Goal: Task Accomplishment & Management: Complete application form

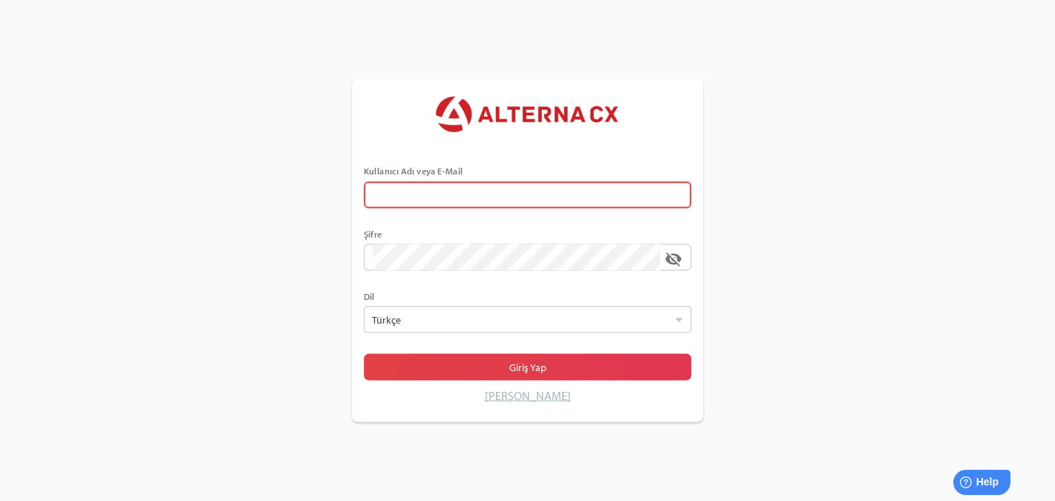
click at [442, 212] on div at bounding box center [528, 215] width 328 height 15
click at [442, 208] on input "text" at bounding box center [528, 194] width 310 height 27
click at [447, 192] on input "error Kullanıcı Adı veya E-Mail alanı gereklidir" at bounding box center [517, 194] width 288 height 27
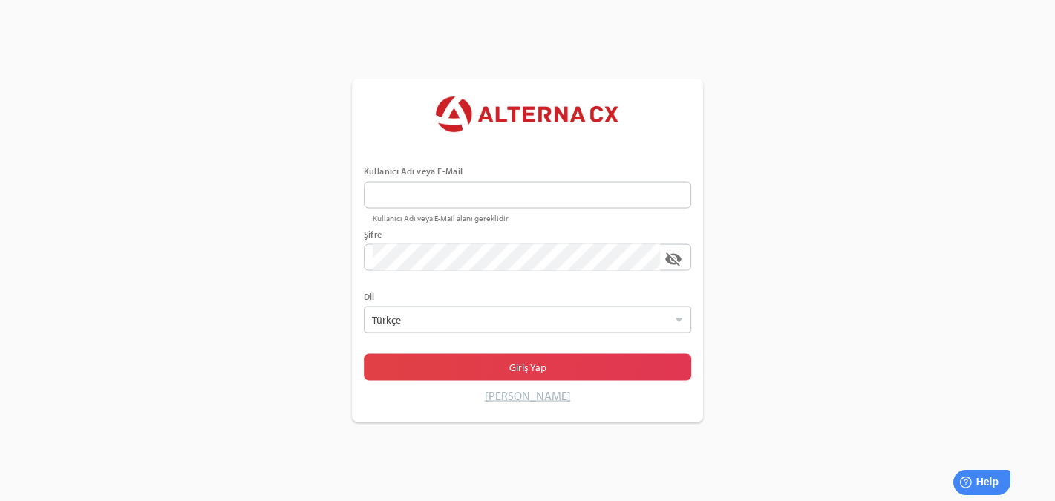
type input "******"
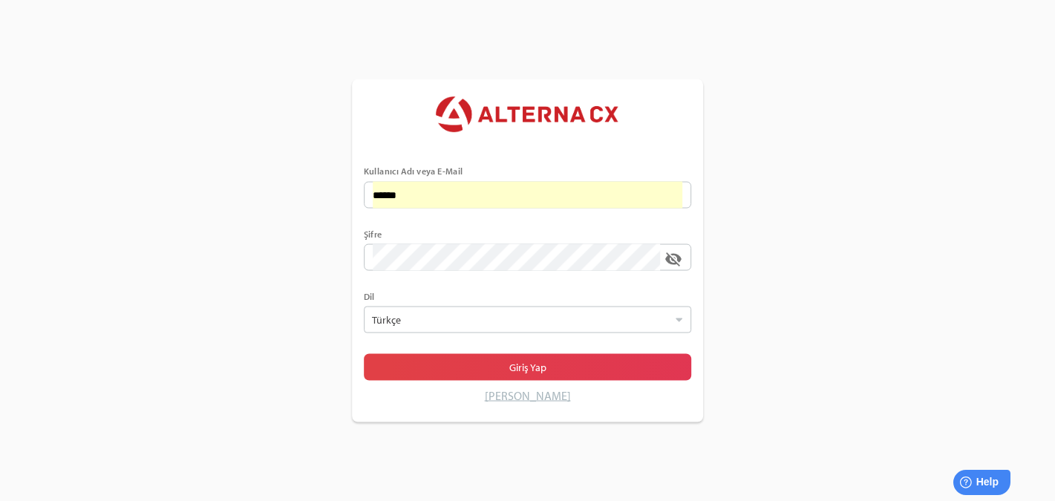
click at [554, 282] on div at bounding box center [528, 278] width 328 height 15
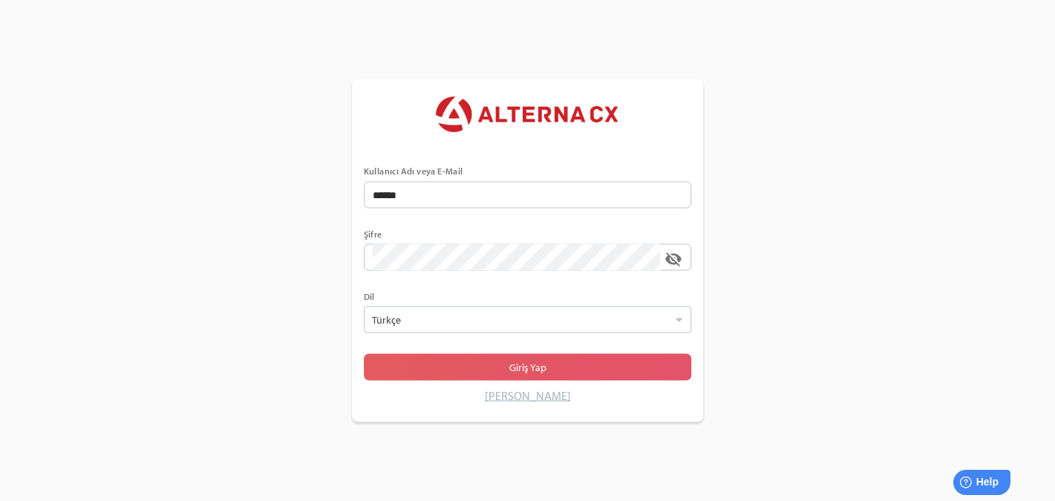
click at [449, 359] on span "Giriş Yap" at bounding box center [528, 367] width 305 height 21
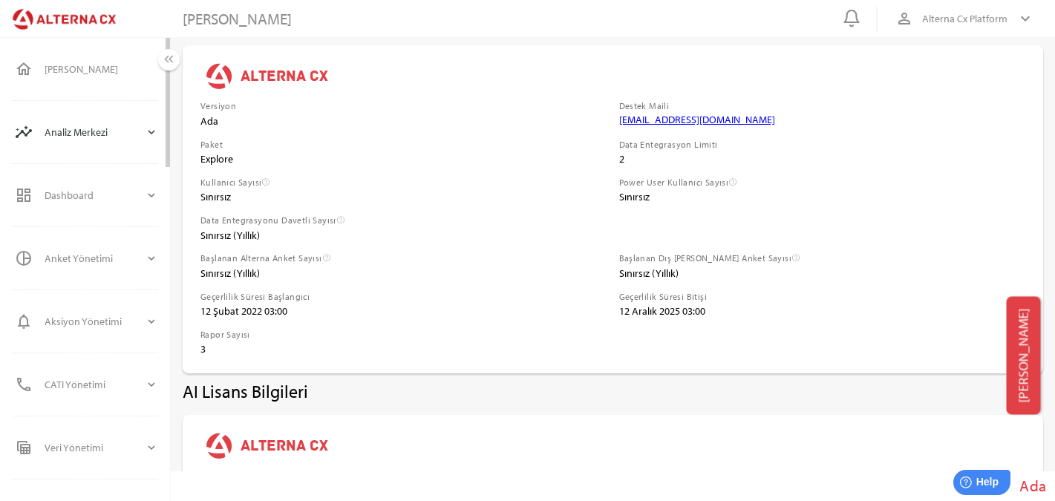
click at [126, 143] on div "Analiz Merkezi" at bounding box center [95, 132] width 100 height 36
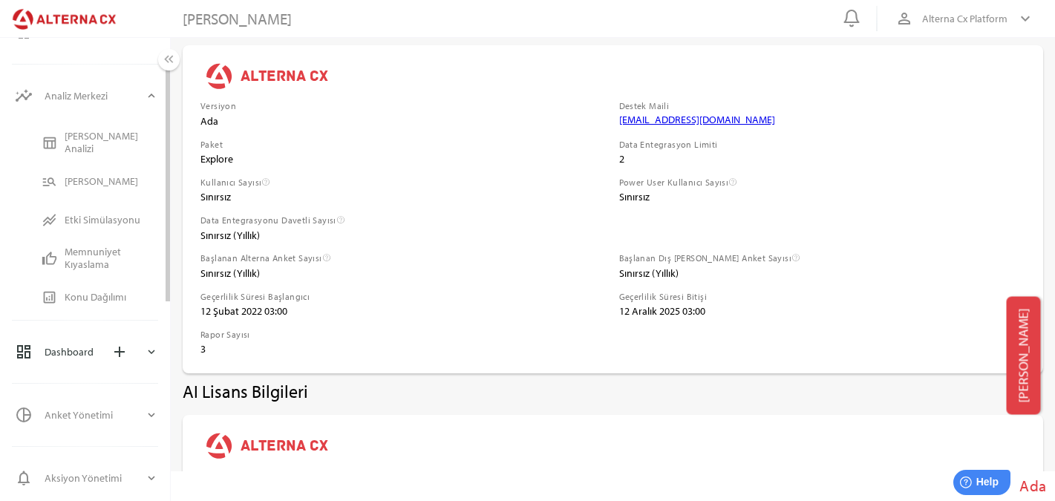
scroll to position [42, 0]
click at [128, 407] on div "Anket Yönetimi" at bounding box center [95, 410] width 100 height 36
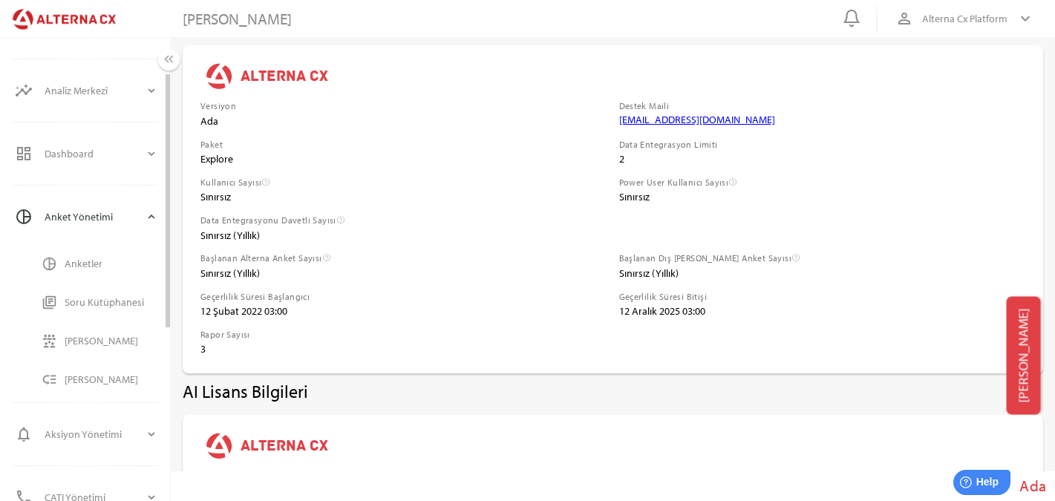
scroll to position [91, 0]
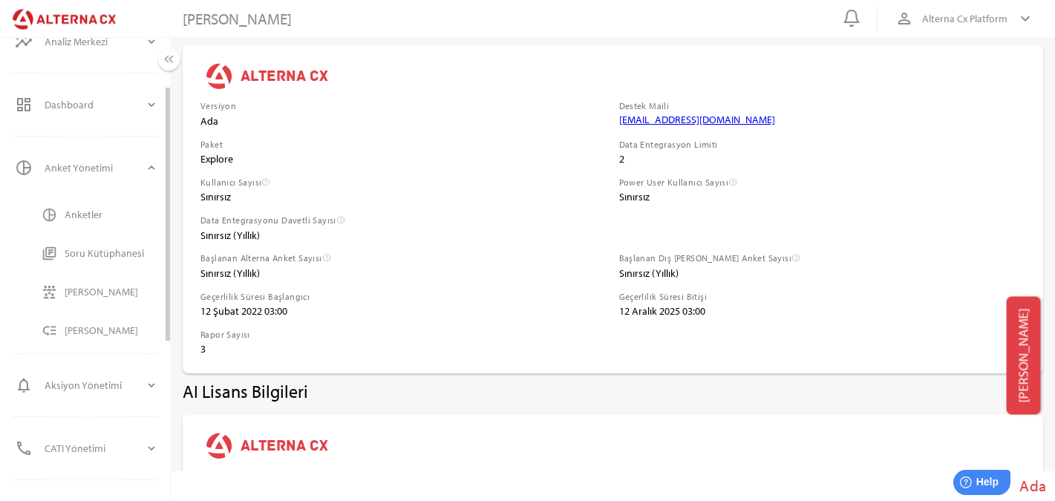
click at [94, 205] on div "Anketler" at bounding box center [112, 215] width 94 height 24
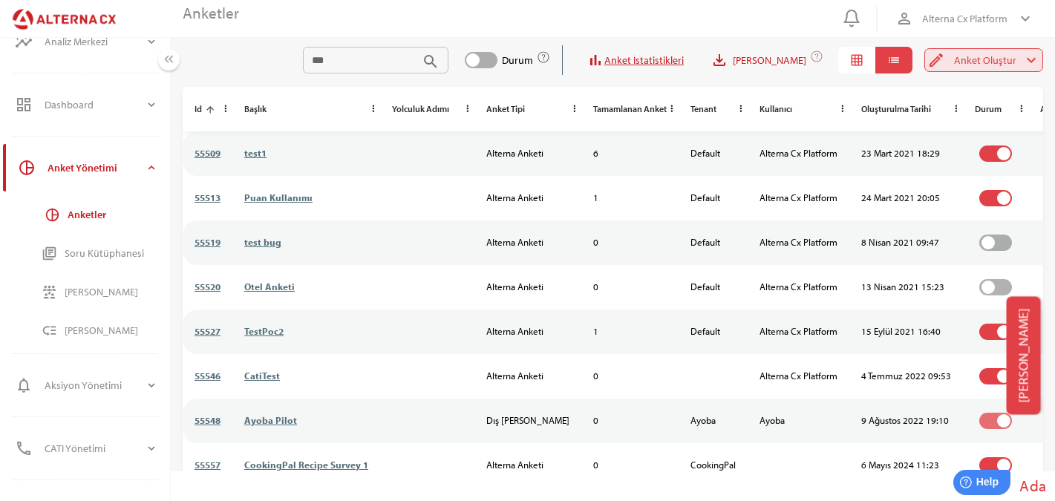
click at [967, 62] on span "Anket Oluştur" at bounding box center [985, 60] width 62 height 18
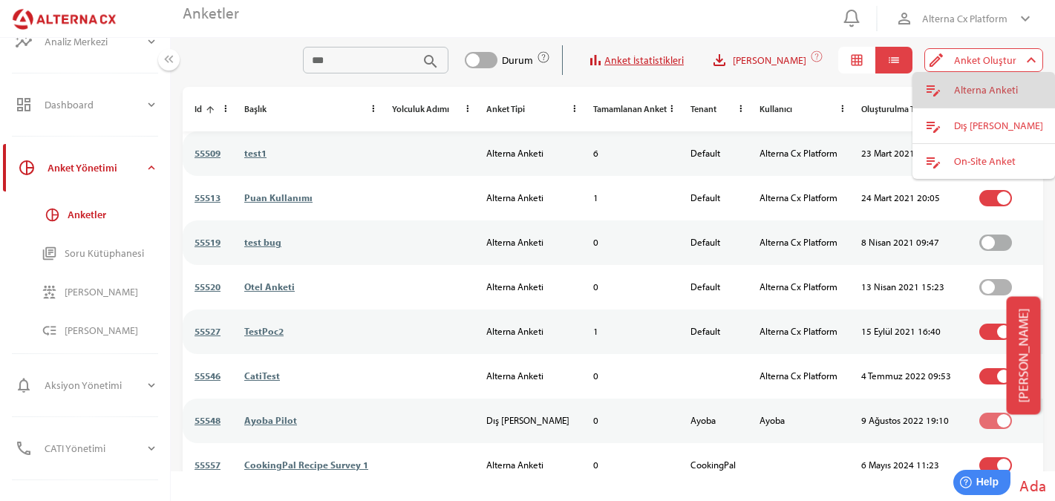
click at [936, 97] on icon "edit_note" at bounding box center [934, 90] width 18 height 18
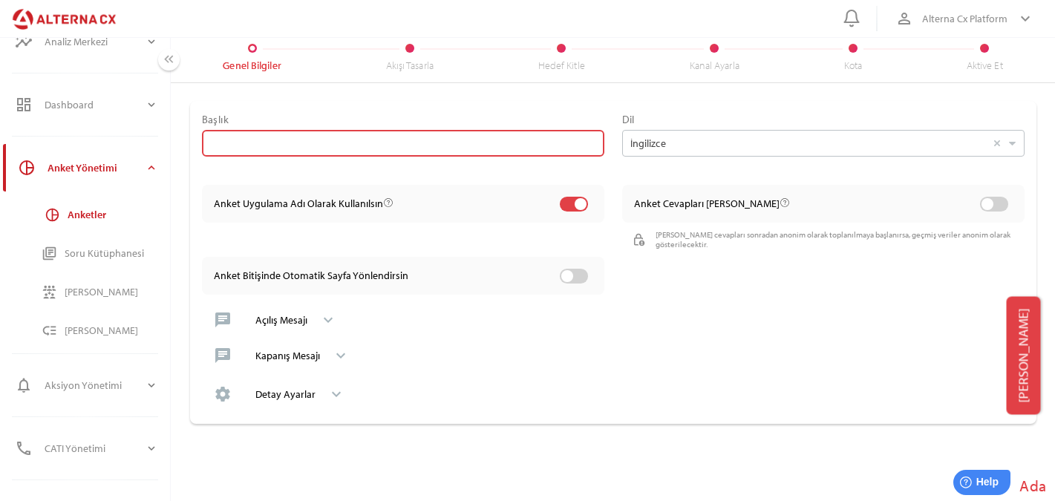
click at [543, 139] on input "text" at bounding box center [403, 143] width 385 height 27
click at [305, 396] on div "Detay Ayarlar" at bounding box center [285, 394] width 60 height 13
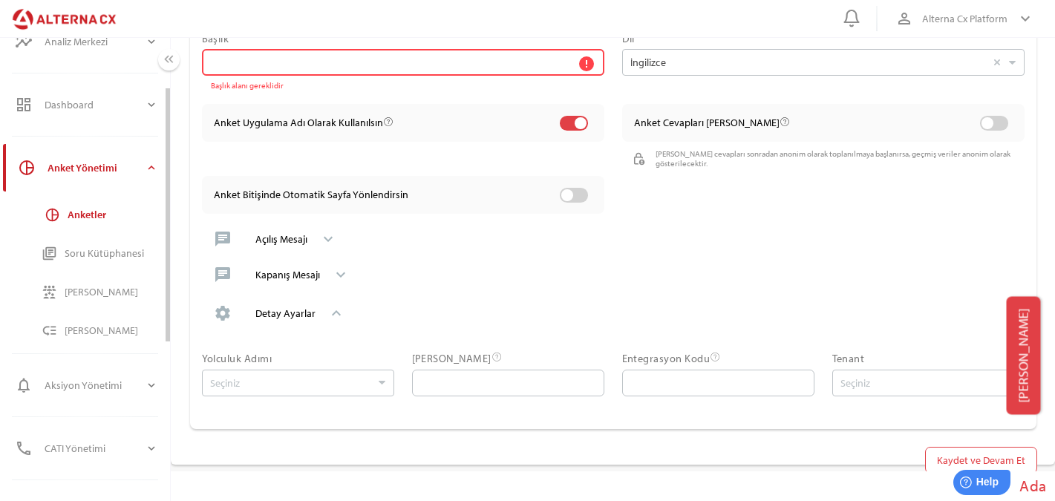
scroll to position [385, 0]
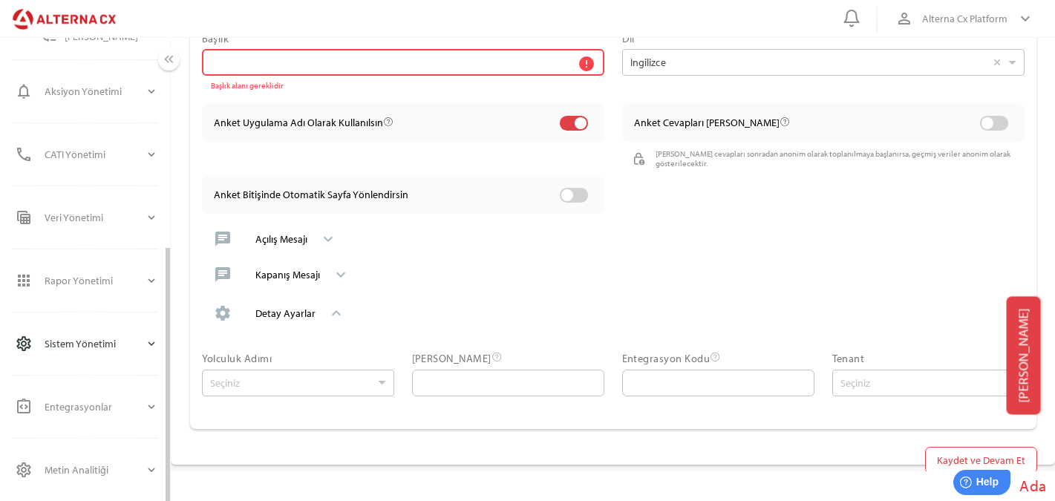
click at [90, 345] on div "Sistem Yönetimi" at bounding box center [95, 344] width 100 height 36
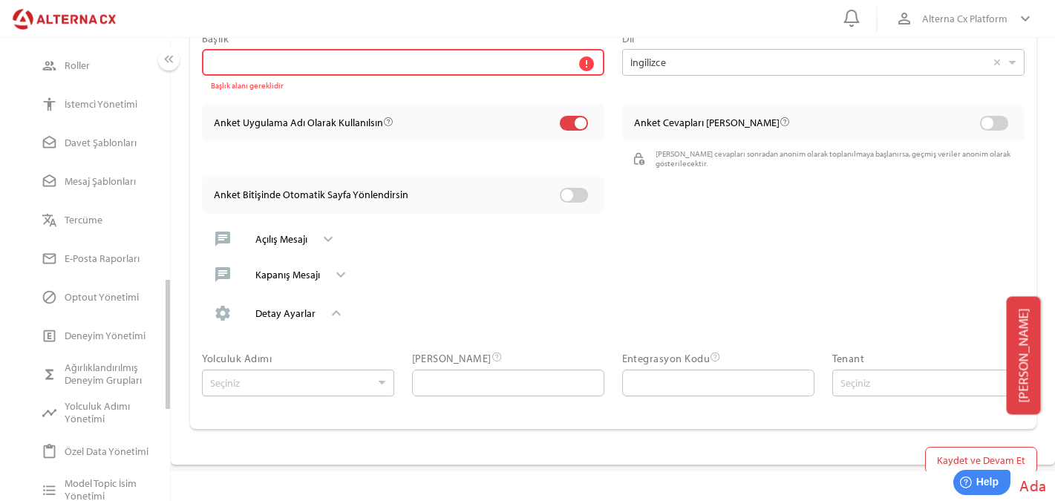
scroll to position [865, 0]
click at [71, 209] on div "Tercüme" at bounding box center [112, 219] width 94 height 24
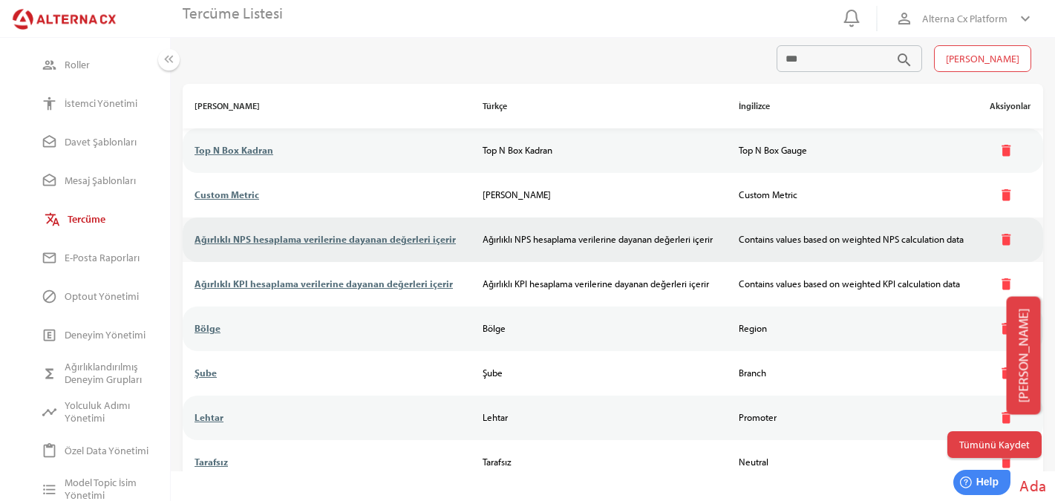
scroll to position [147, 0]
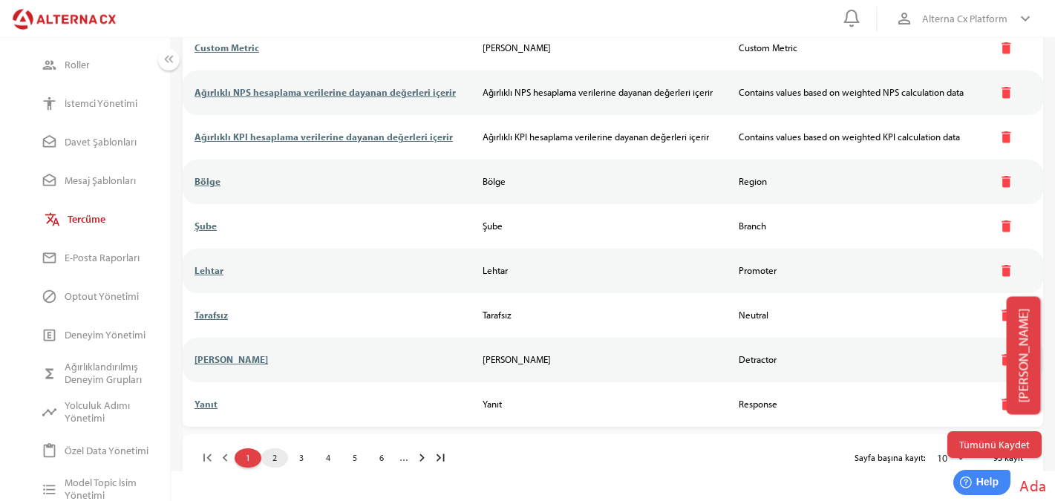
click at [284, 453] on span "2" at bounding box center [275, 459] width 24 height 16
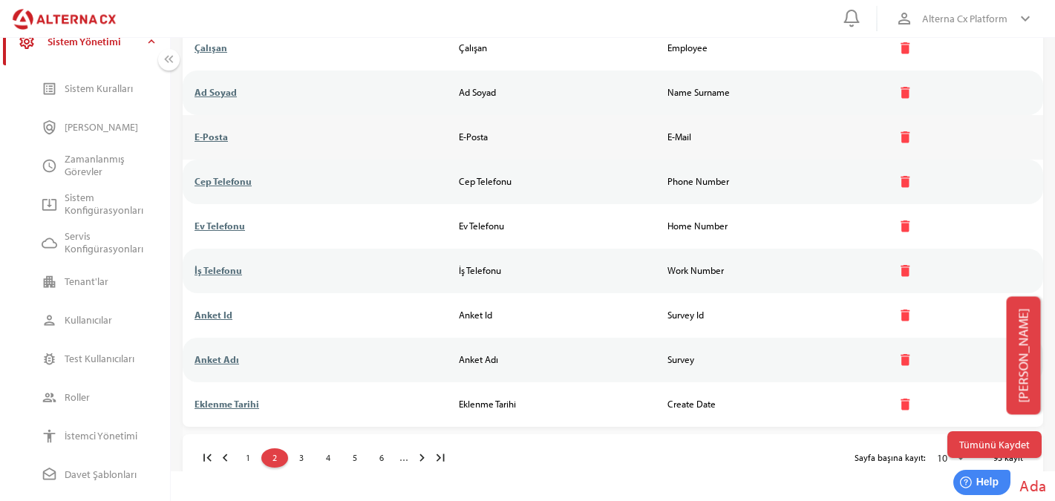
scroll to position [0, 0]
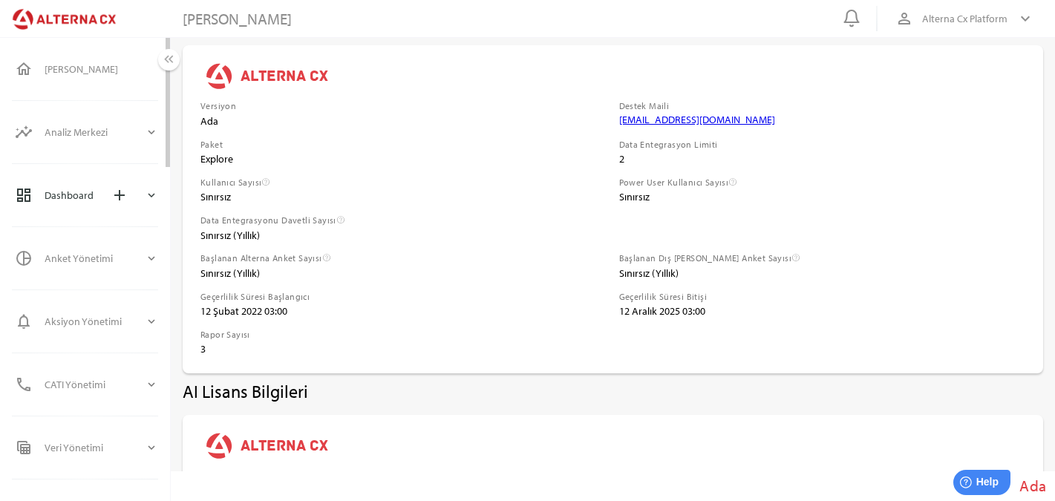
click at [56, 202] on div "Dashboard add" at bounding box center [95, 196] width 100 height 36
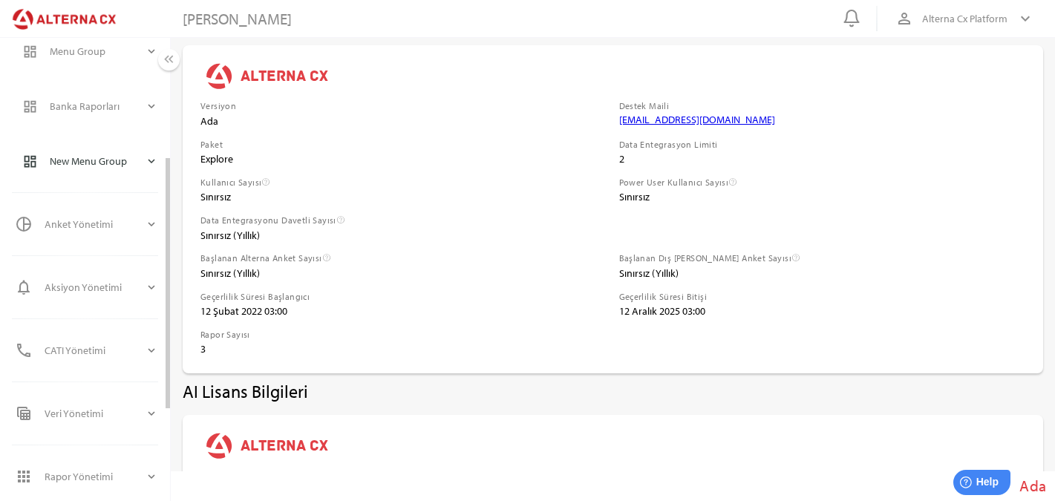
scroll to position [232, 0]
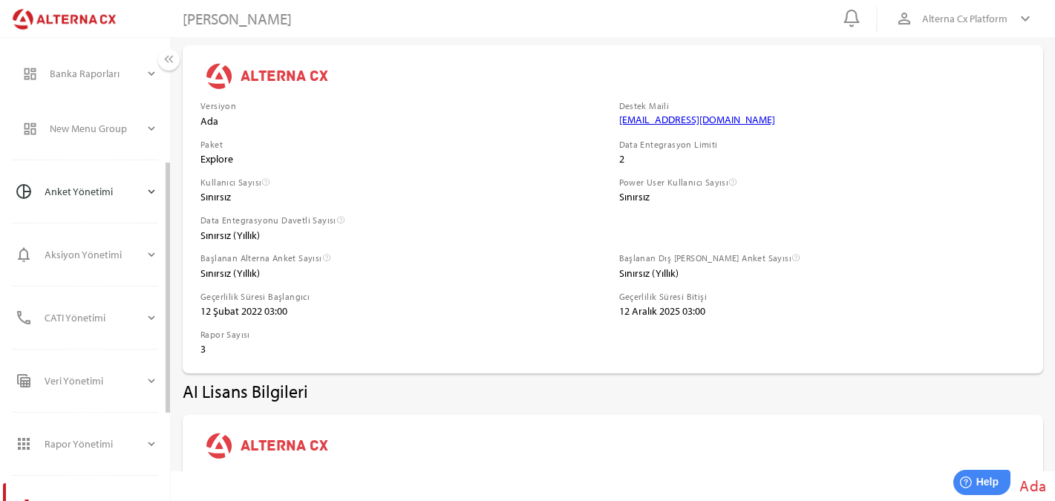
click at [146, 195] on icon "expand_more" at bounding box center [151, 191] width 13 height 13
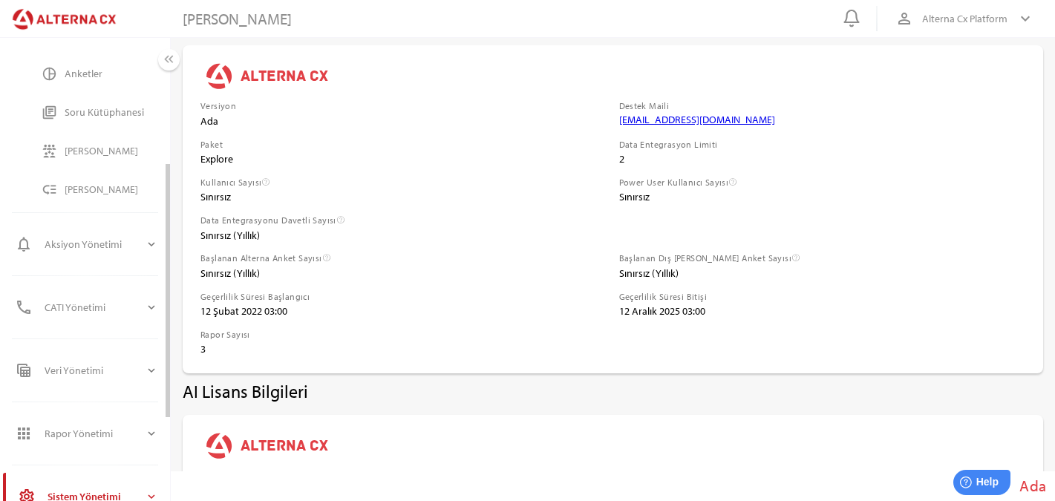
click at [84, 79] on div "Anketler" at bounding box center [112, 74] width 94 height 13
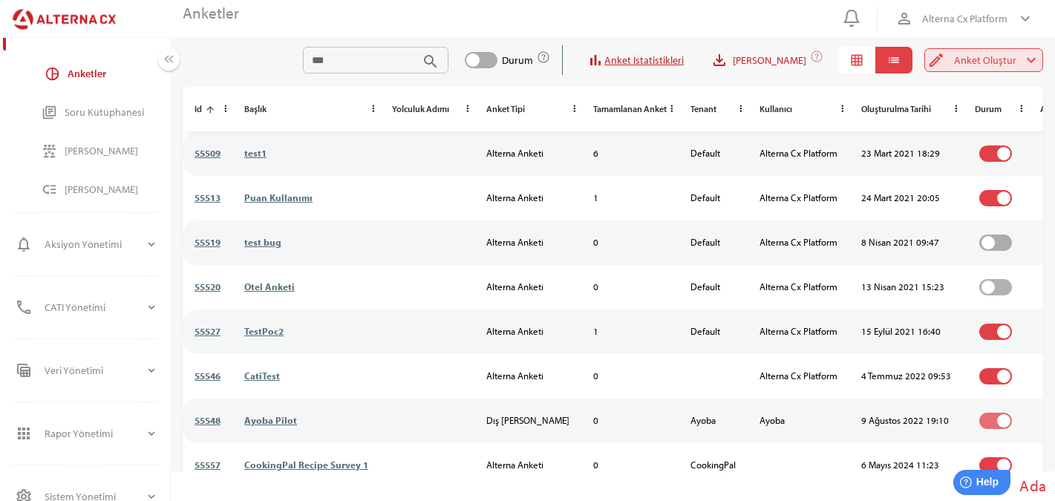
click at [987, 65] on span "Anket Oluştur" at bounding box center [985, 60] width 62 height 18
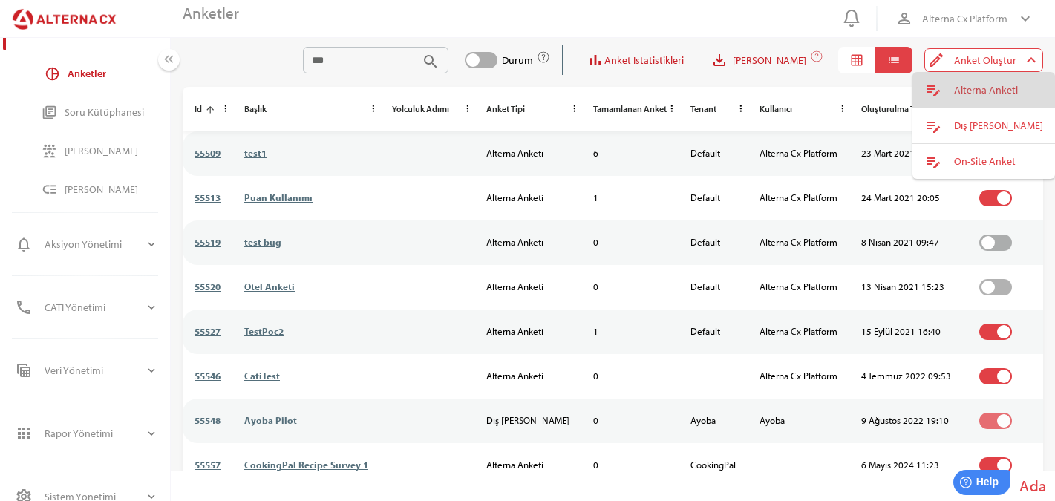
click at [958, 82] on div "Alterna Anketi" at bounding box center [998, 90] width 89 height 24
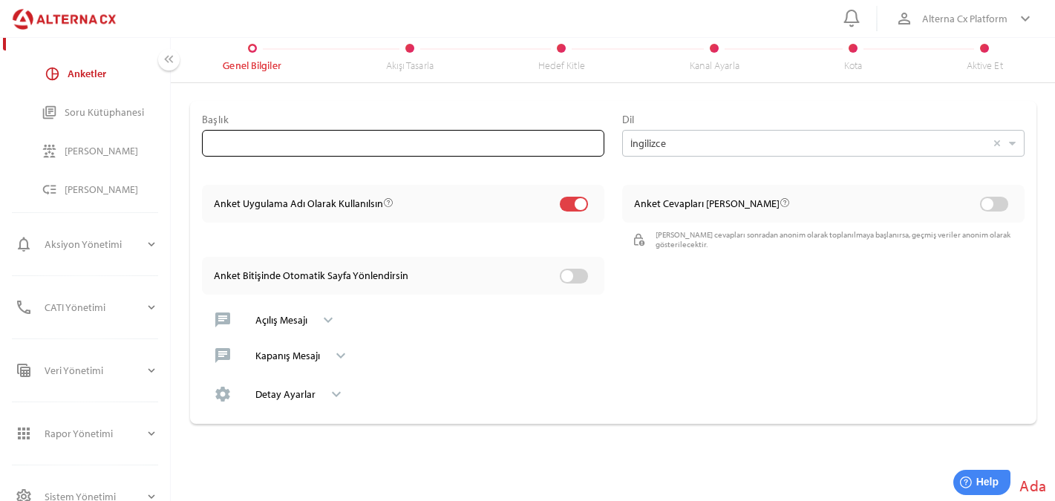
click at [498, 142] on input "text" at bounding box center [403, 143] width 385 height 27
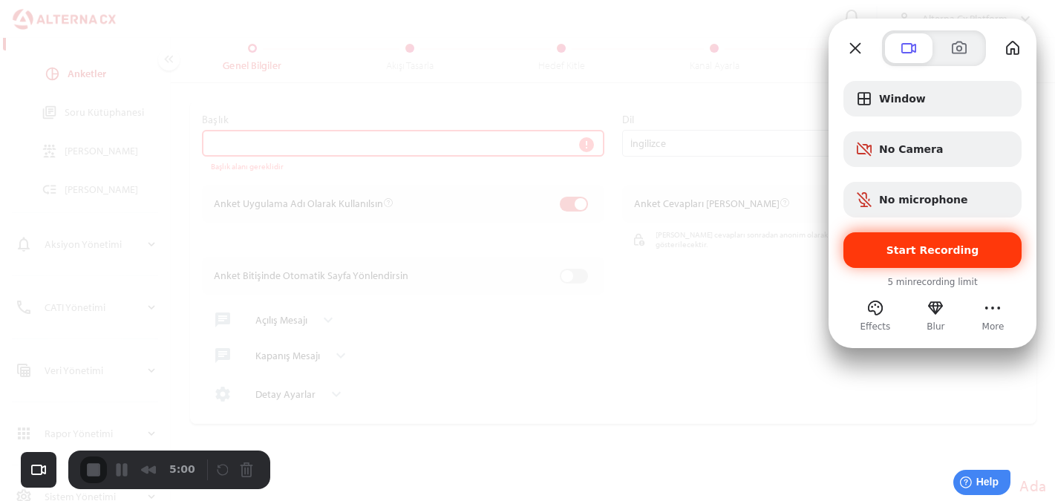
click at [929, 256] on span "Start Recording" at bounding box center [933, 250] width 93 height 12
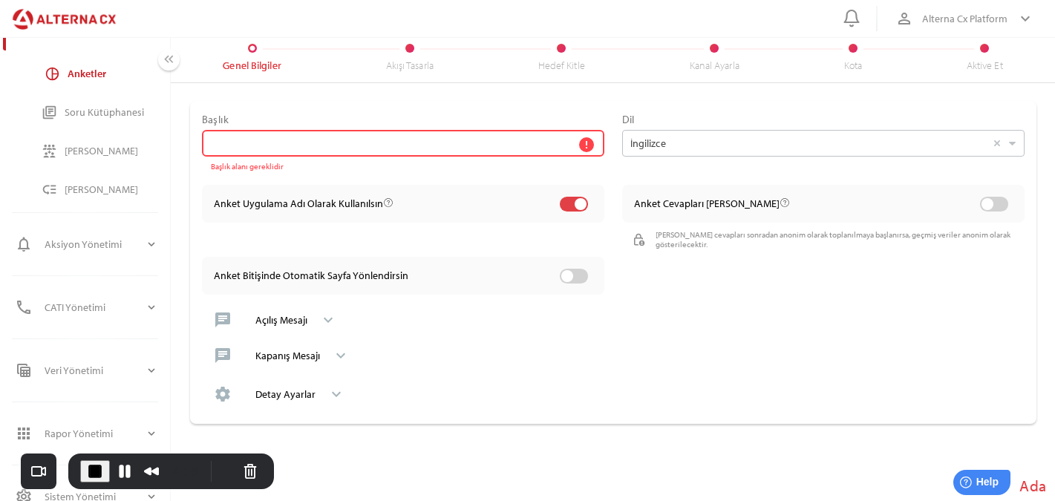
click at [415, 149] on input "error Başlık alanı gereklidir" at bounding box center [392, 143] width 362 height 27
type input "********"
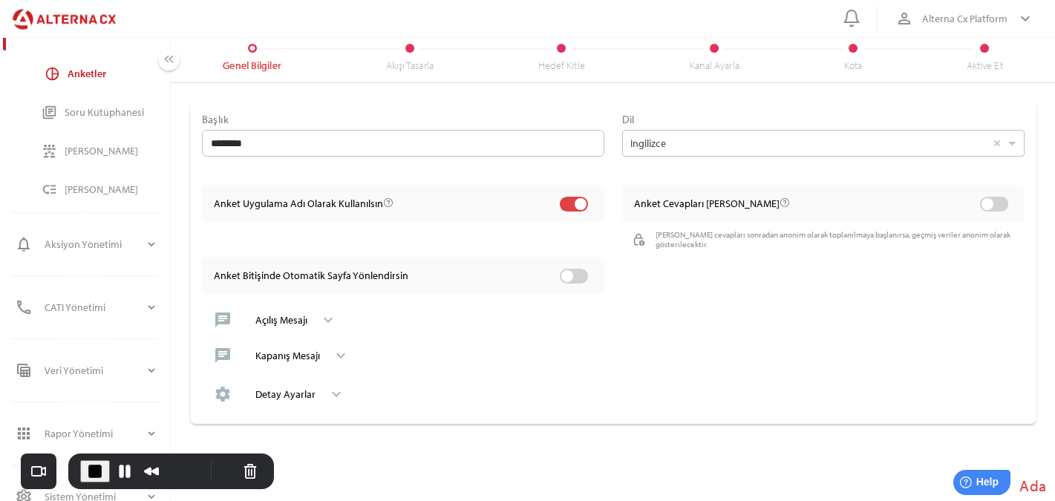
click at [467, 341] on div "chat Kapanış Mesajı keyboard_arrow_down" at bounding box center [613, 356] width 823 height 36
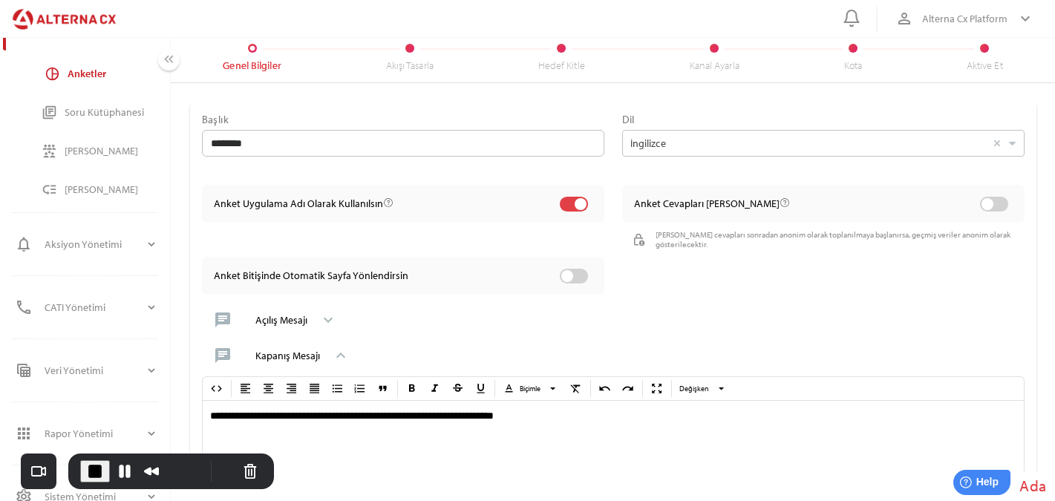
click at [296, 317] on div "Açılış Mesajı" at bounding box center [281, 320] width 52 height 13
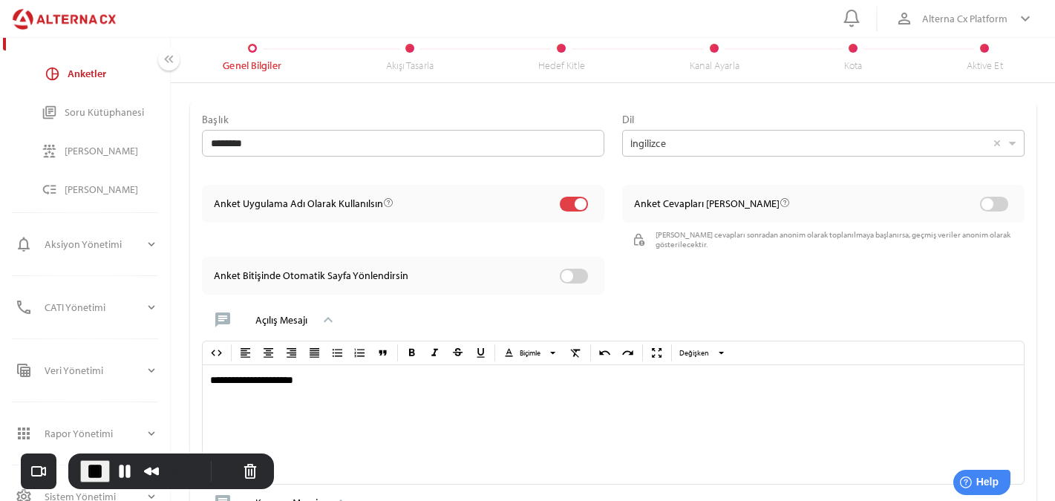
click at [306, 321] on div "Açılış Mesajı" at bounding box center [281, 320] width 52 height 13
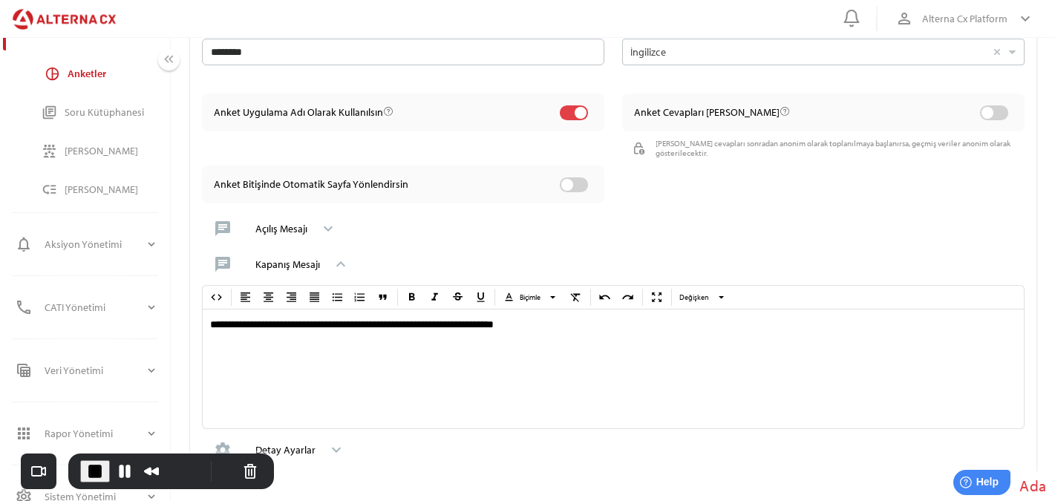
click at [308, 264] on div "Kapanış Mesajı" at bounding box center [287, 264] width 65 height 13
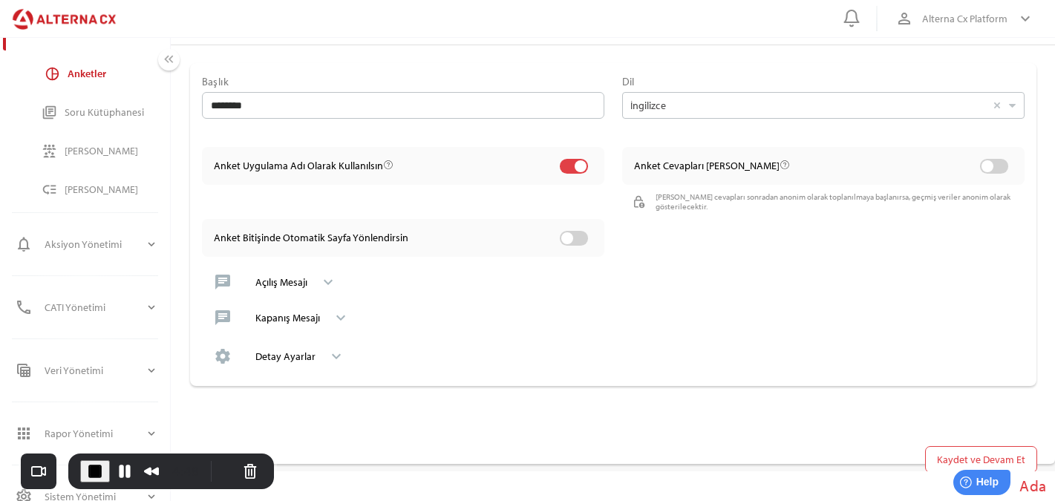
scroll to position [38, 0]
drag, startPoint x: 203, startPoint y: 272, endPoint x: 398, endPoint y: 287, distance: 196.0
click at [398, 287] on div "chat Açılış Mesajı keyboard_arrow_down" at bounding box center [613, 282] width 823 height 36
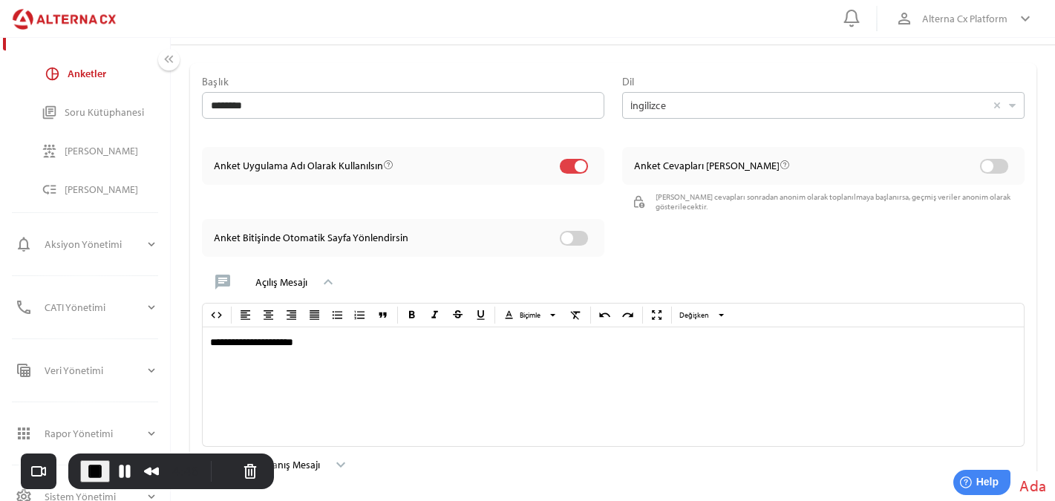
click at [252, 295] on div "chat Açılış Mesajı keyboard_arrow_down" at bounding box center [613, 282] width 823 height 36
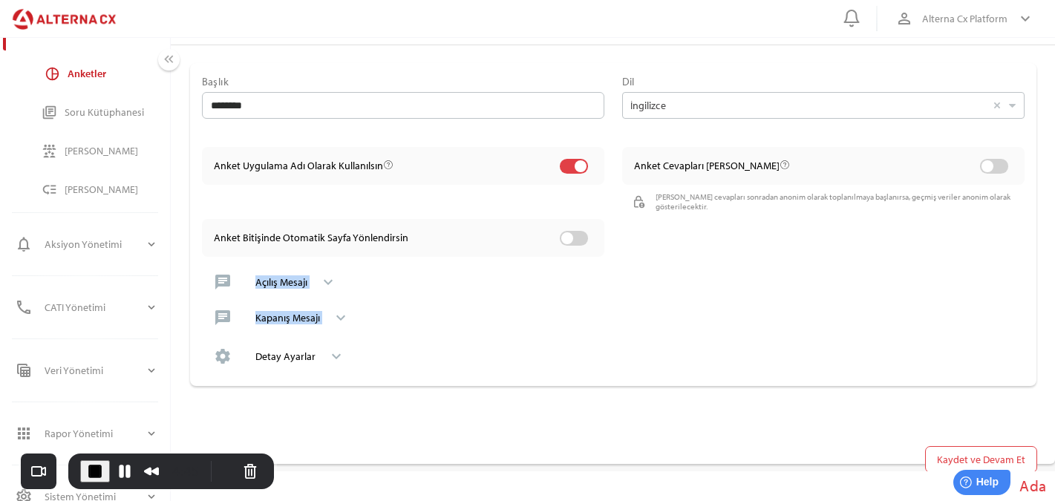
drag, startPoint x: 199, startPoint y: 296, endPoint x: 378, endPoint y: 333, distance: 182.7
click at [377, 332] on div "**********" at bounding box center [613, 224] width 847 height 323
drag, startPoint x: 204, startPoint y: 359, endPoint x: 385, endPoint y: 360, distance: 181.2
click at [385, 360] on div "settings Detay Ayarlar keyboard_arrow_down" at bounding box center [613, 357] width 823 height 36
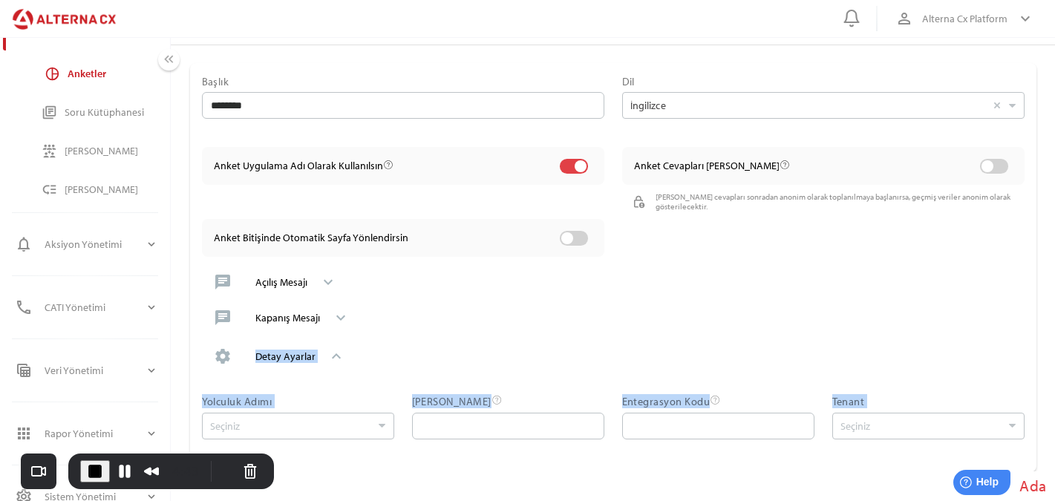
scroll to position [81, 0]
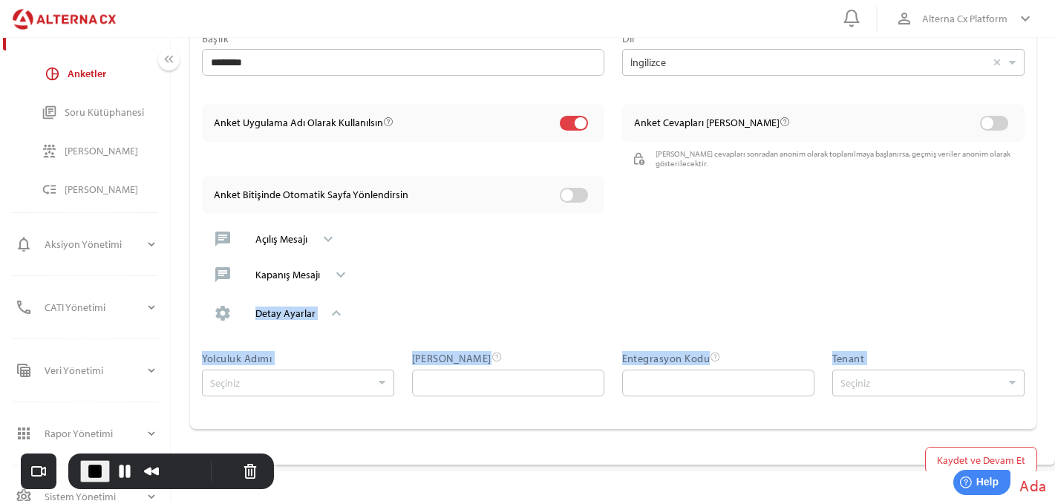
click at [449, 429] on div "**********" at bounding box center [613, 224] width 885 height 445
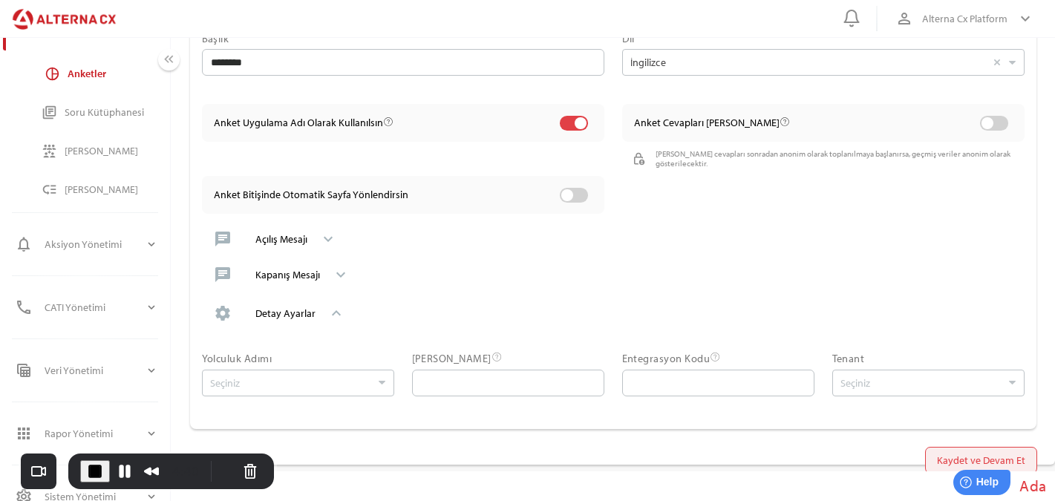
click at [967, 455] on span "Kaydet ve Devam Et" at bounding box center [981, 461] width 88 height 18
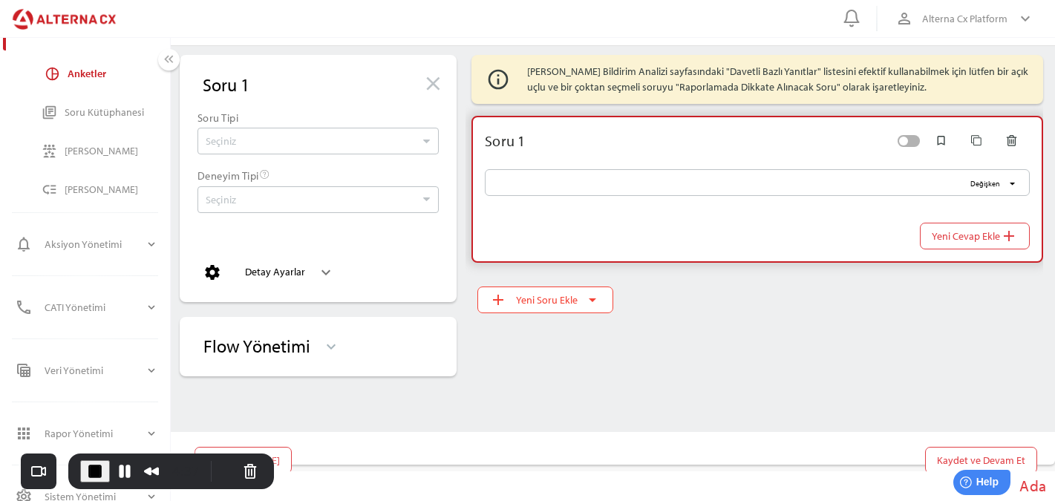
scroll to position [38, 0]
click at [222, 446] on span "[PERSON_NAME]" at bounding box center [243, 459] width 97 height 27
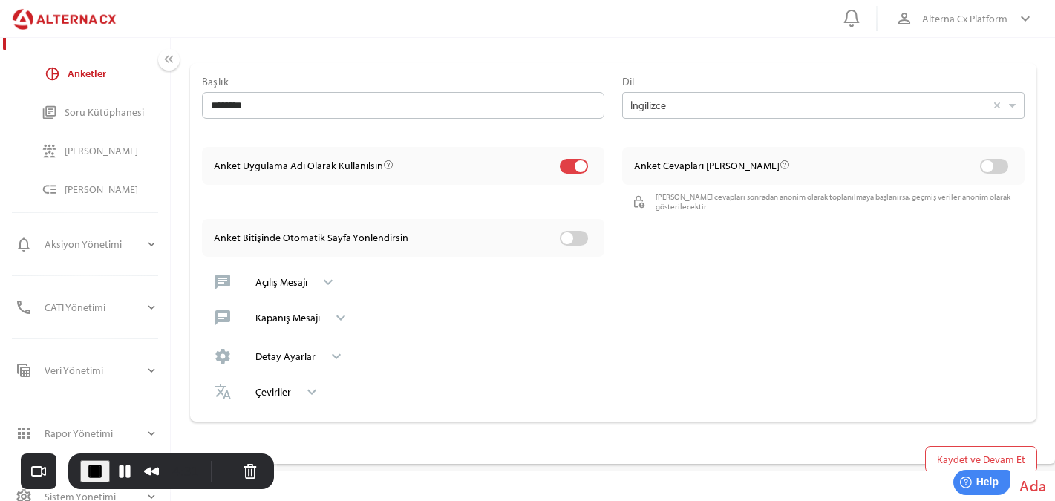
click at [264, 122] on div at bounding box center [403, 126] width 403 height 15
click at [264, 119] on input "********" at bounding box center [403, 105] width 385 height 27
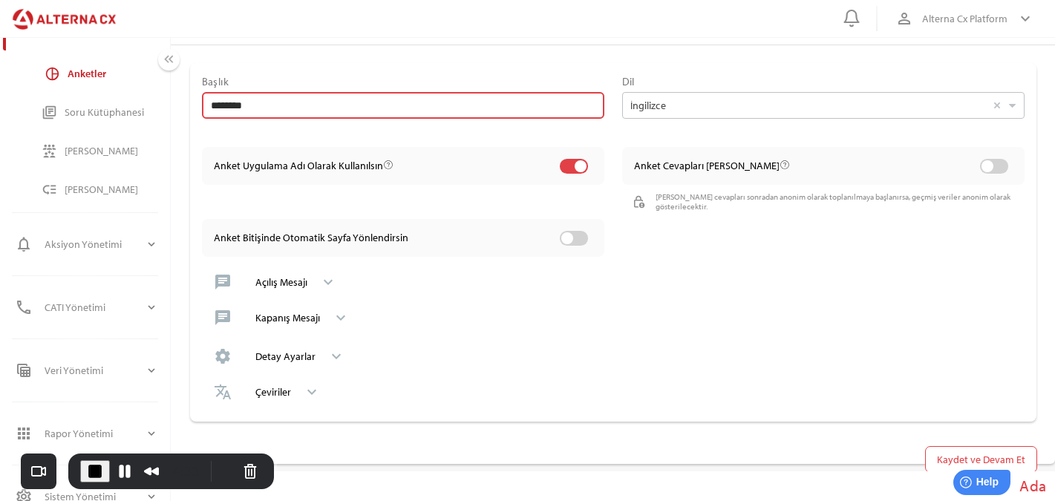
click at [264, 122] on div at bounding box center [403, 126] width 403 height 15
click at [264, 119] on input "********" at bounding box center [403, 105] width 385 height 27
click at [264, 117] on input "********" at bounding box center [403, 105] width 385 height 27
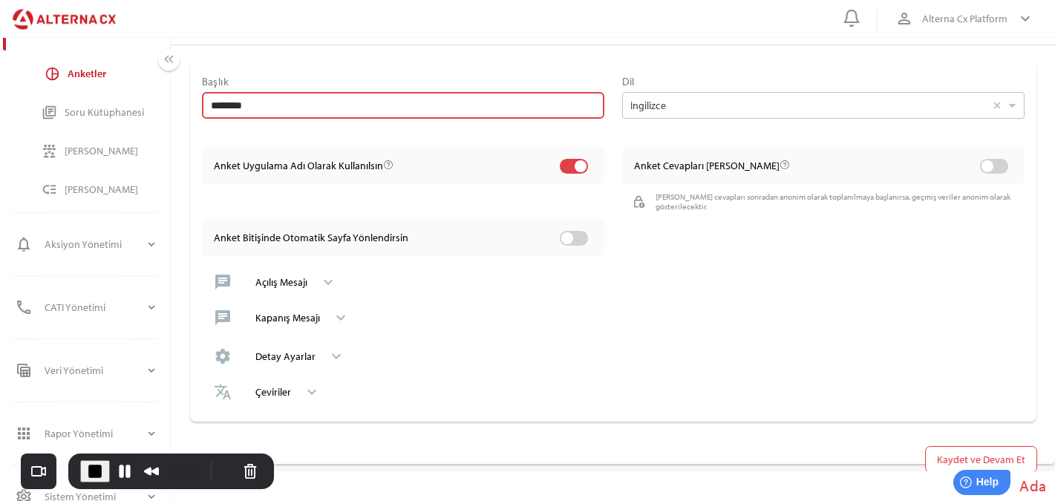
click at [264, 117] on input "********" at bounding box center [403, 105] width 385 height 27
click at [95, 475] on span "End Recording" at bounding box center [95, 472] width 18 height 18
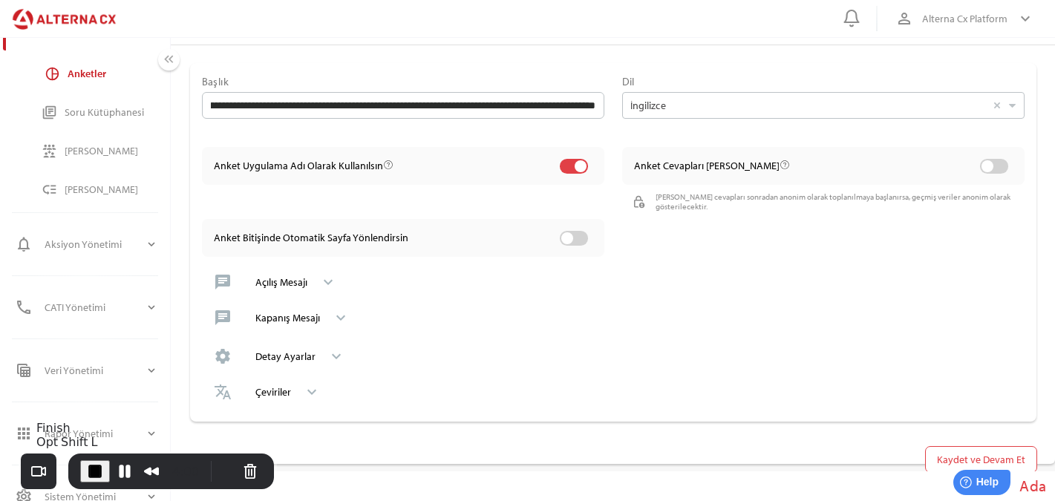
scroll to position [0, 0]
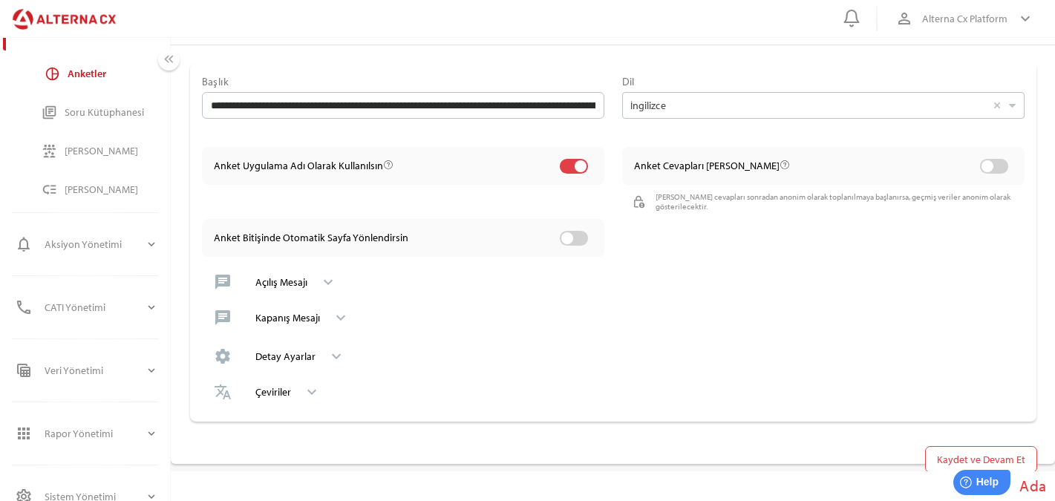
click at [281, 397] on div "Çeviriler" at bounding box center [273, 392] width 36 height 13
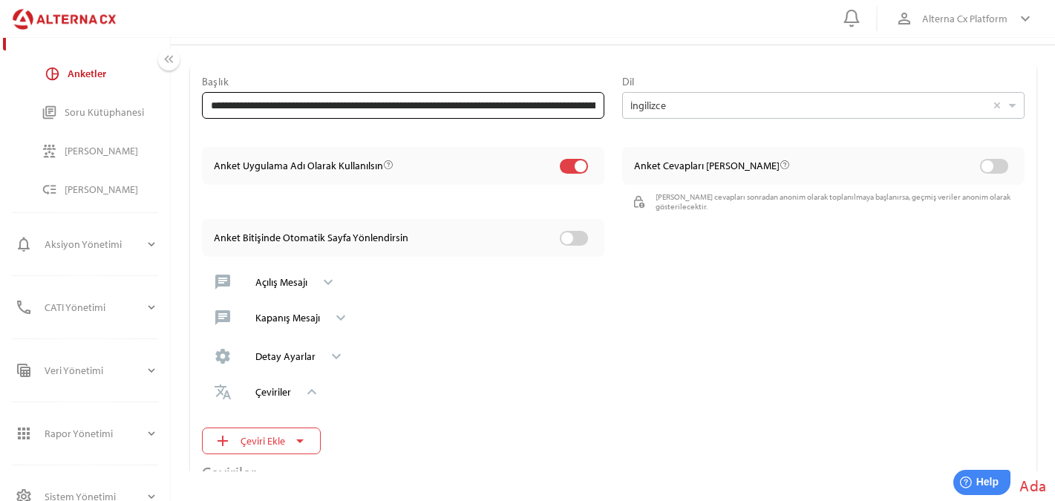
click at [238, 107] on input "**********" at bounding box center [403, 105] width 385 height 27
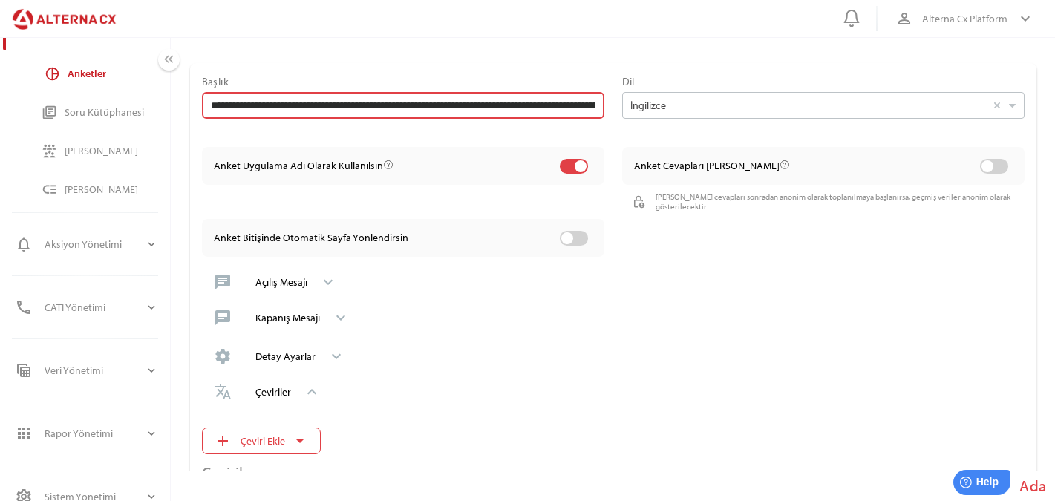
click at [238, 107] on input "**********" at bounding box center [403, 105] width 385 height 27
type input "********"
click at [305, 55] on div "**********" at bounding box center [613, 358] width 885 height 626
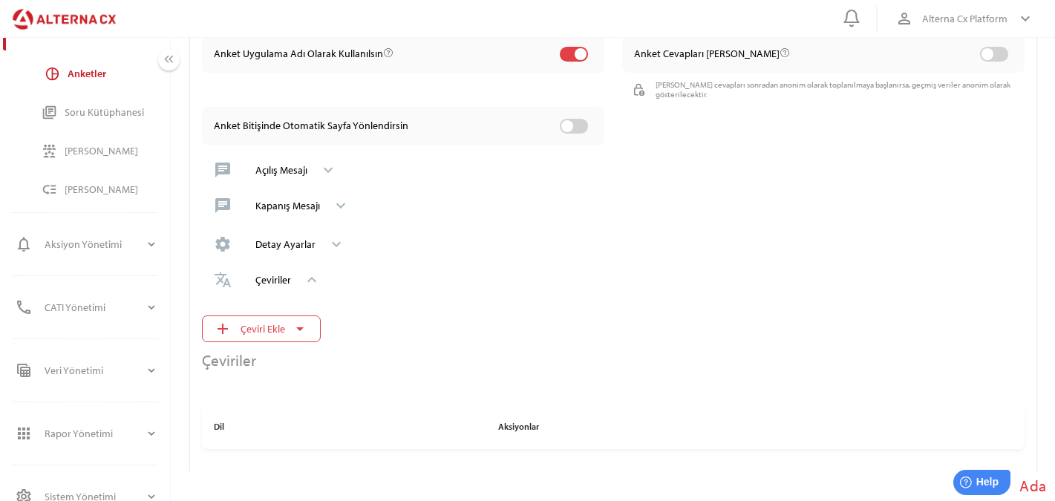
scroll to position [263, 0]
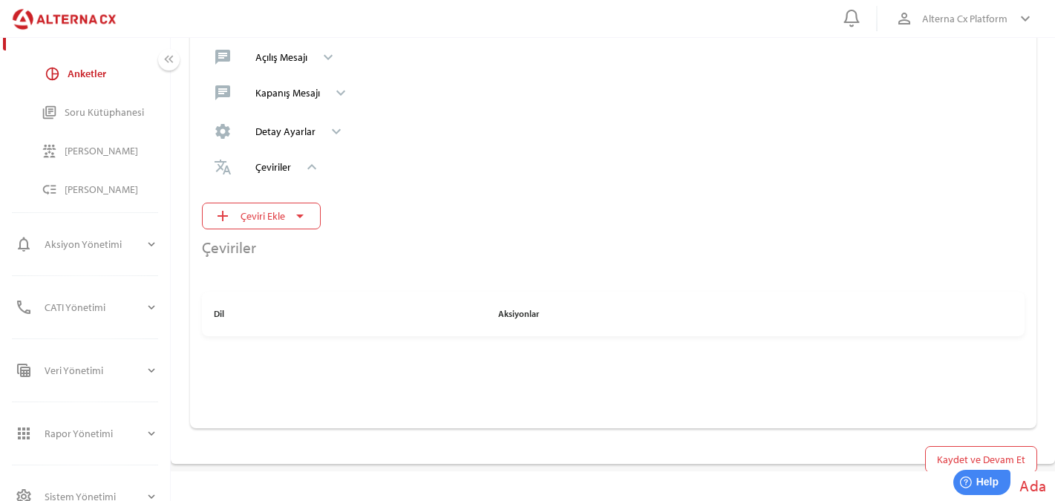
click at [293, 209] on icon "arrow_drop_down" at bounding box center [300, 216] width 18 height 18
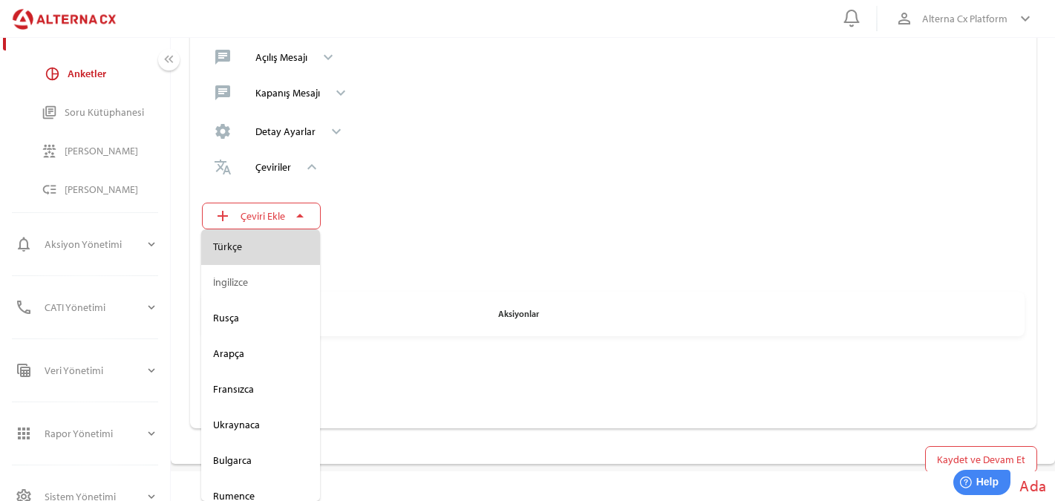
click at [250, 251] on div "Türkçe" at bounding box center [260, 247] width 95 height 13
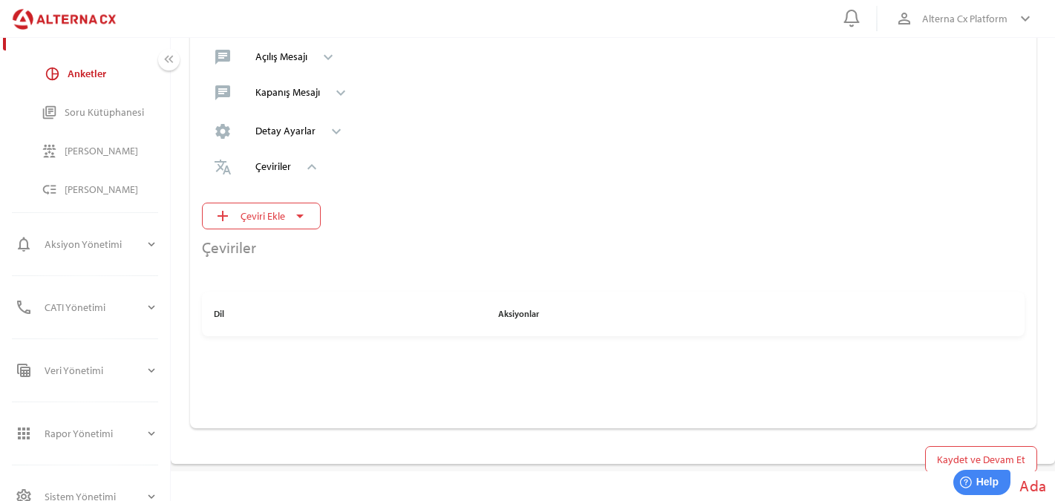
scroll to position [0, 0]
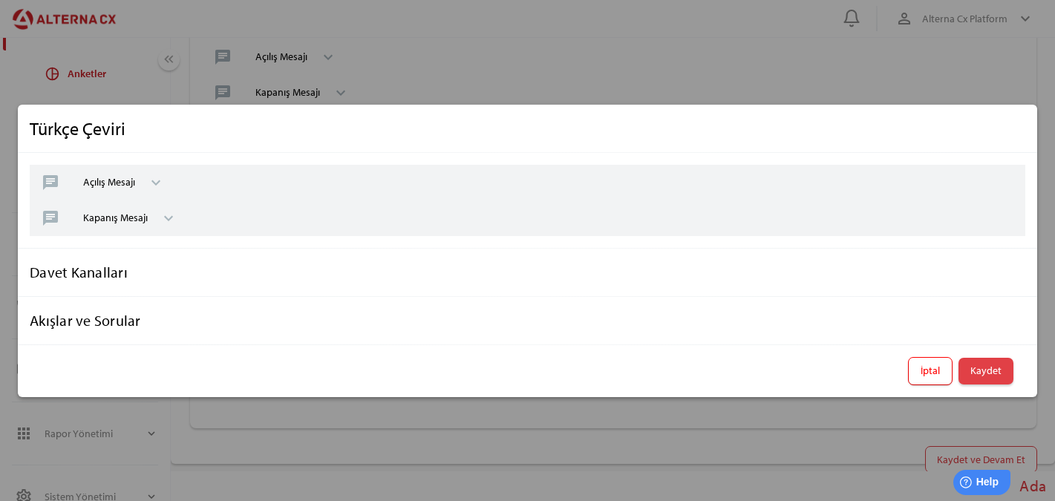
click at [131, 189] on div "Açılış Mesajı" at bounding box center [109, 183] width 52 height 24
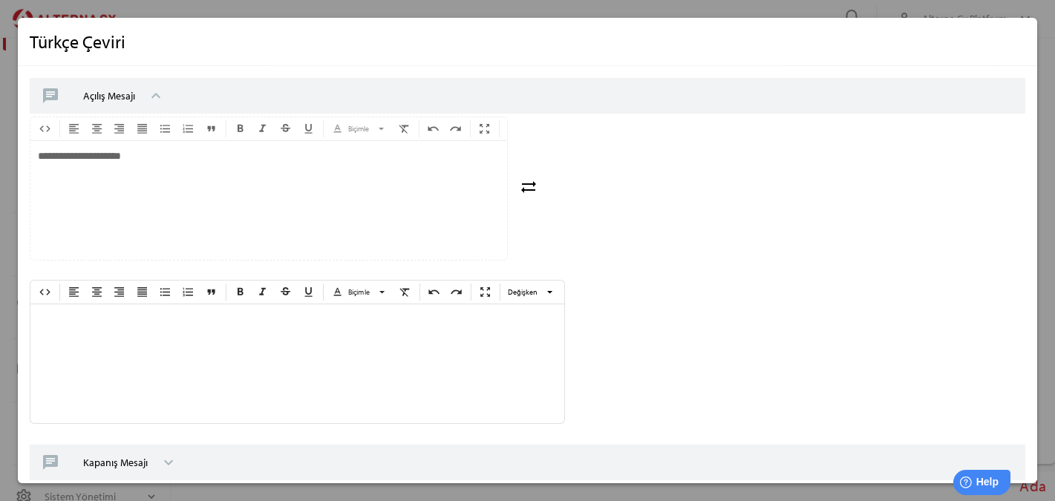
scroll to position [158, 0]
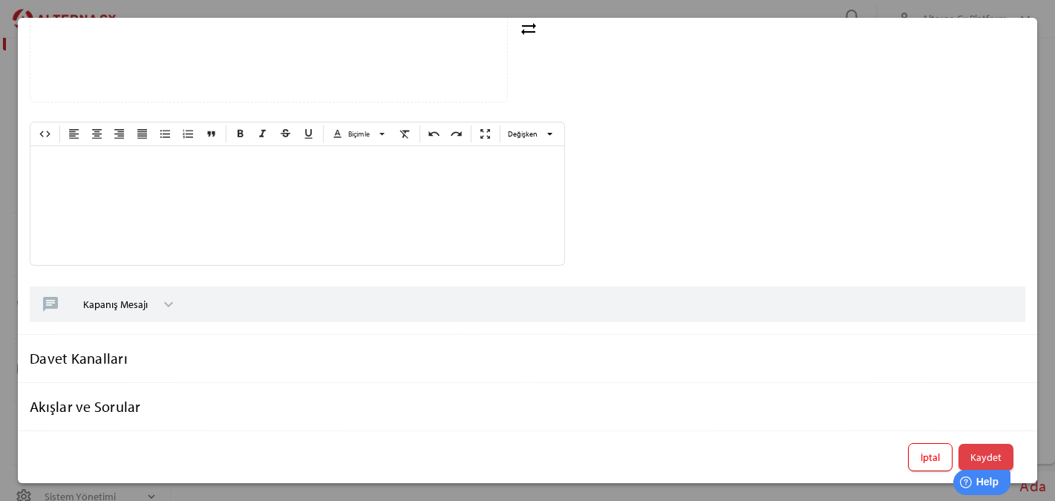
click at [112, 353] on div "Davet Kanalları" at bounding box center [528, 359] width 996 height 24
click at [117, 415] on div "Akışlar ve Sorular" at bounding box center [528, 407] width 996 height 24
click at [982, 452] on span "Kaydet" at bounding box center [986, 458] width 31 height 18
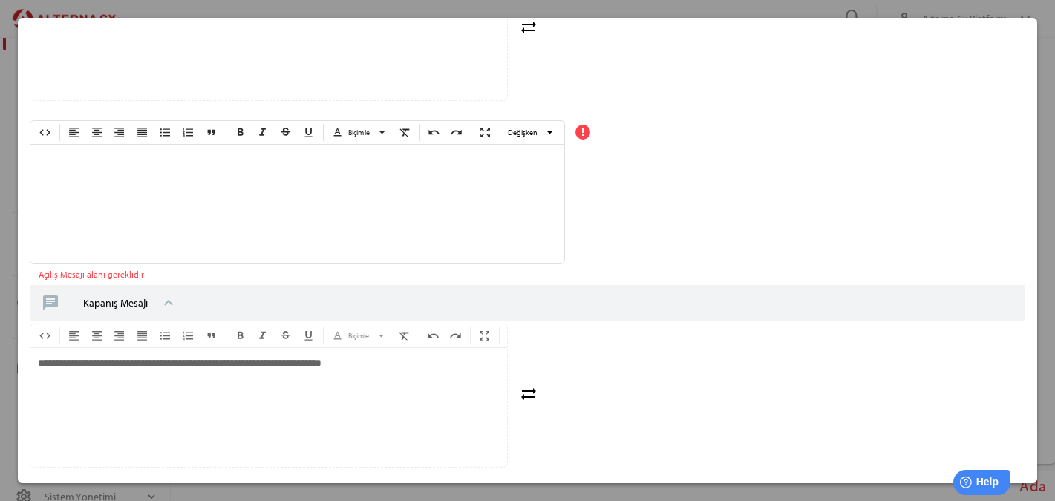
scroll to position [0, 0]
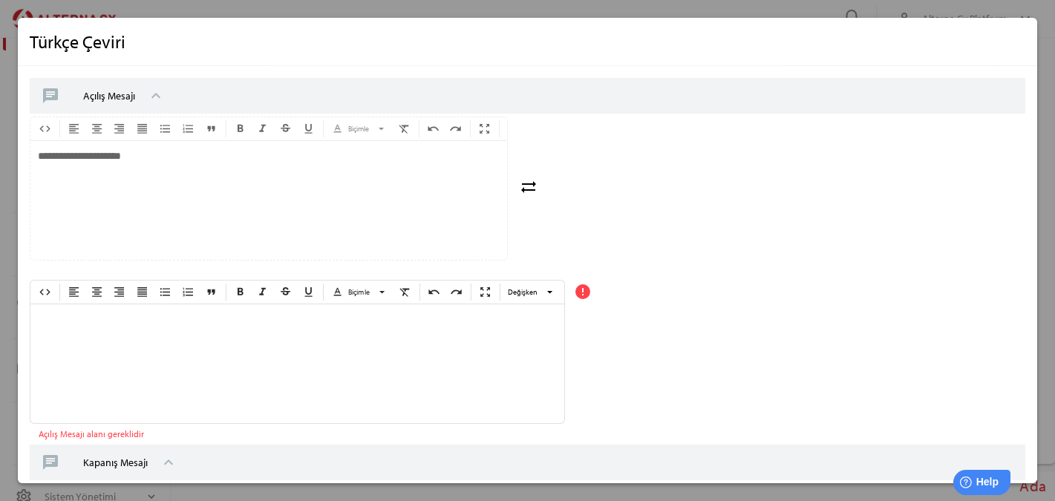
click at [336, 393] on div at bounding box center [297, 364] width 534 height 119
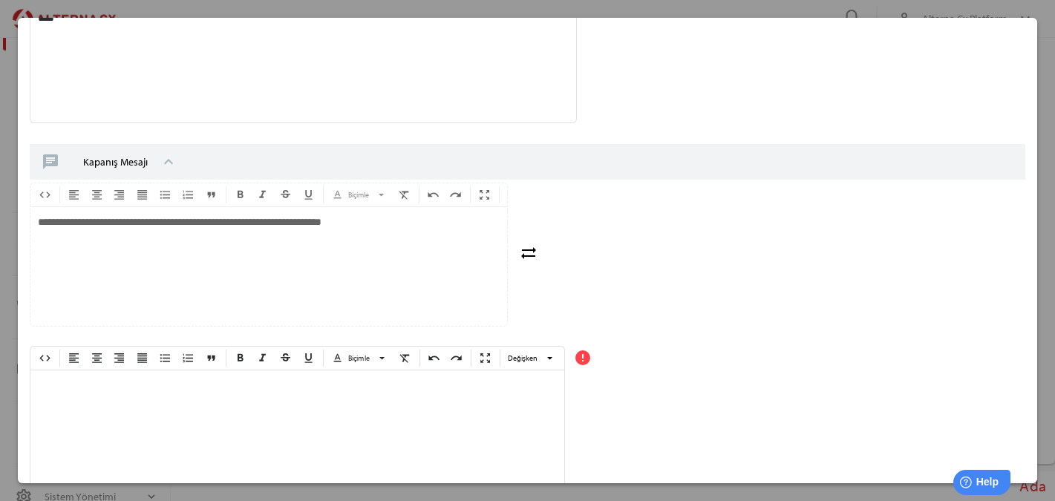
scroll to position [302, 0]
click at [229, 460] on div at bounding box center [303, 429] width 546 height 119
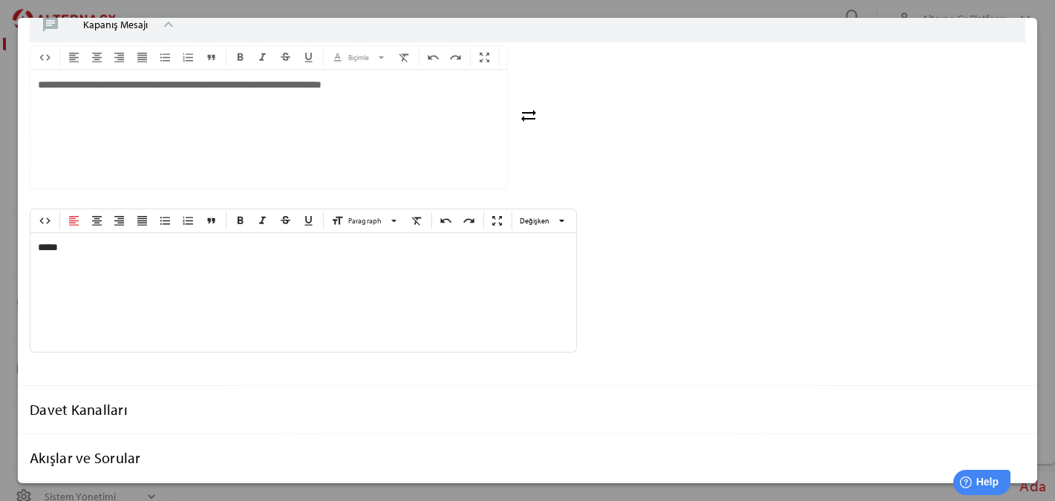
scroll to position [489, 0]
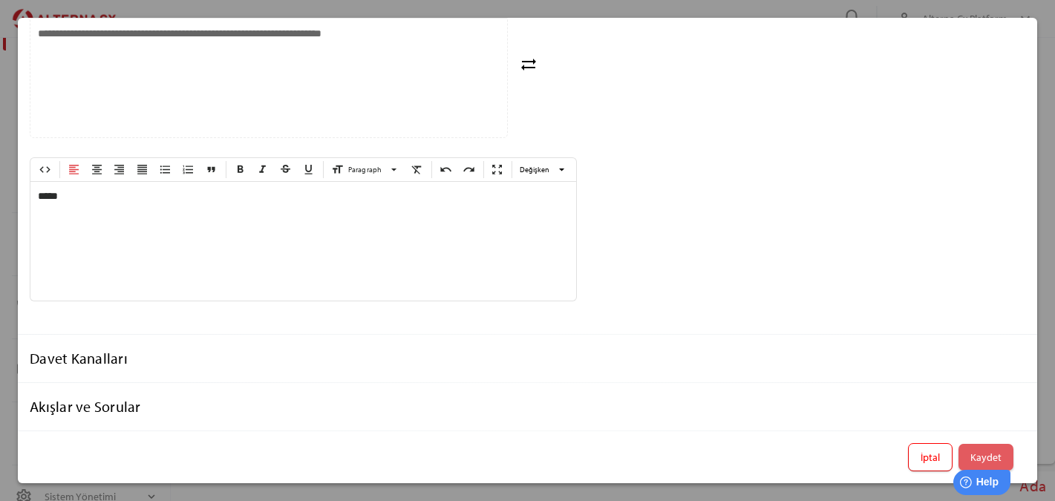
click at [968, 458] on span "Kaydet" at bounding box center [986, 457] width 55 height 27
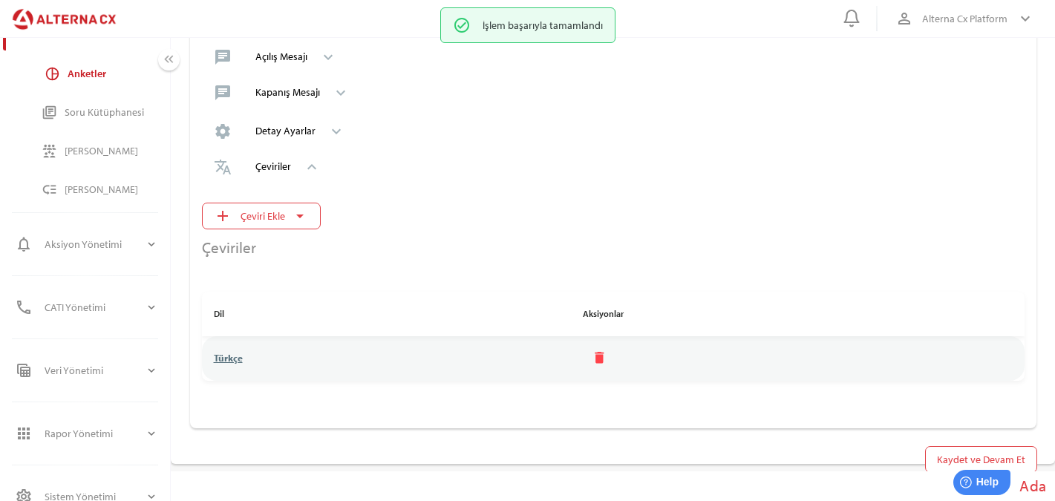
scroll to position [263, 0]
click at [978, 457] on span "Kaydet ve Devam Et" at bounding box center [981, 460] width 88 height 18
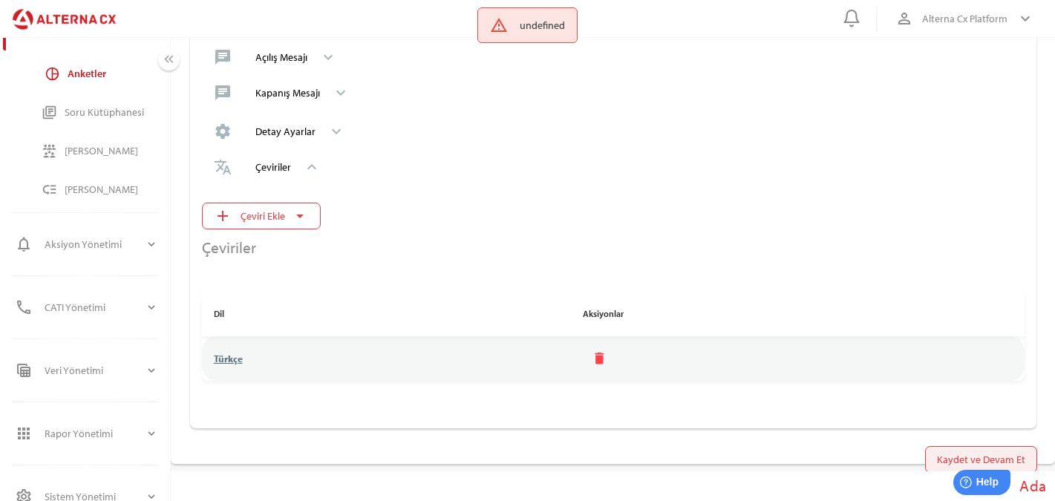
click at [951, 455] on span "Kaydet ve Devam Et" at bounding box center [981, 460] width 88 height 18
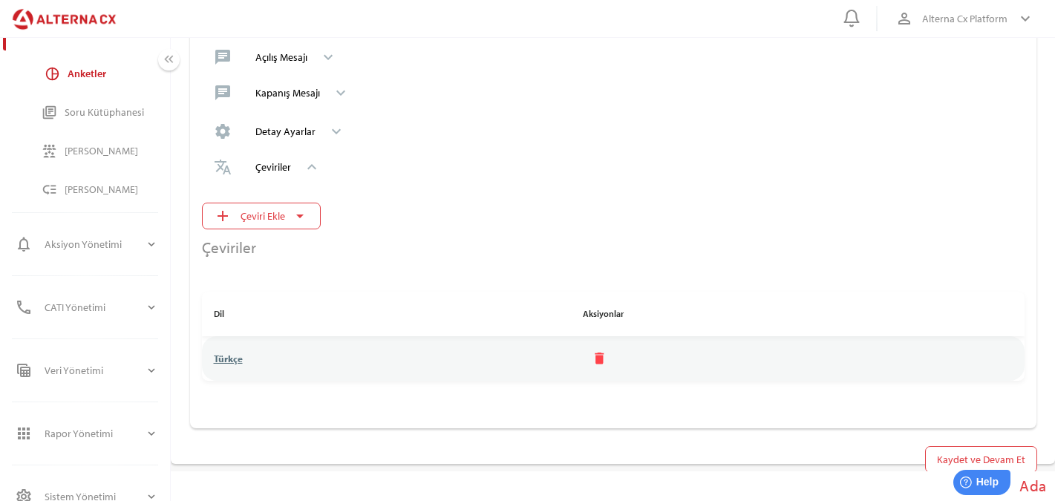
click at [303, 223] on icon "arrow_drop_down" at bounding box center [300, 216] width 18 height 18
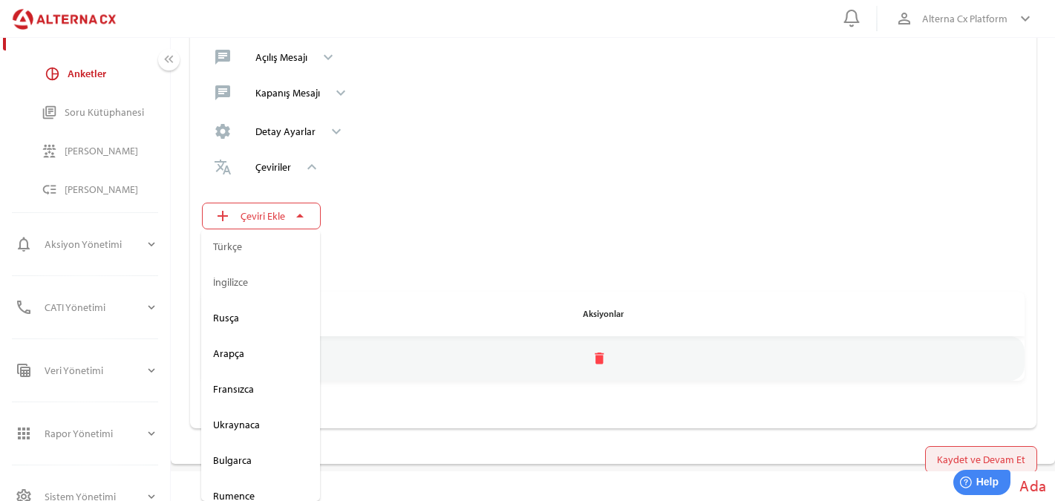
click at [985, 452] on span "Kaydet ve Devam Et" at bounding box center [981, 460] width 88 height 18
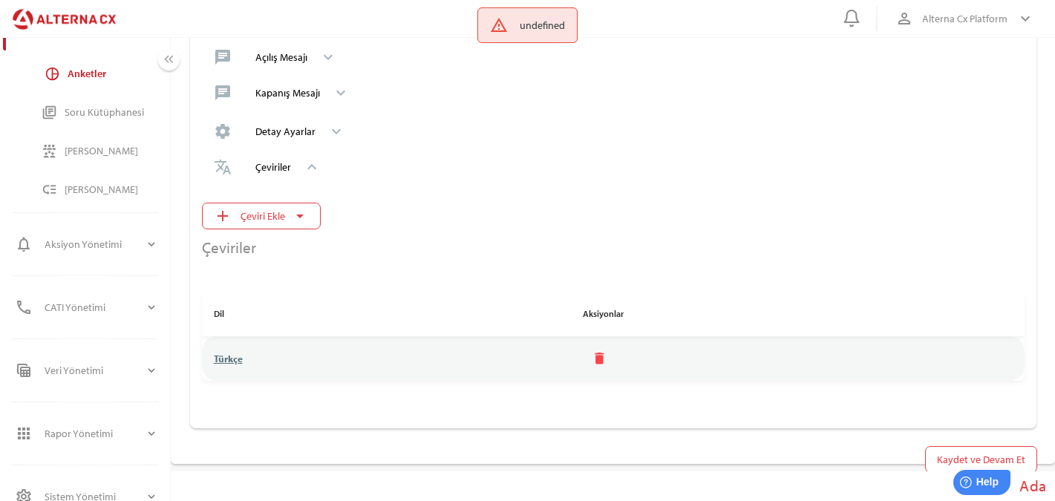
scroll to position [0, 0]
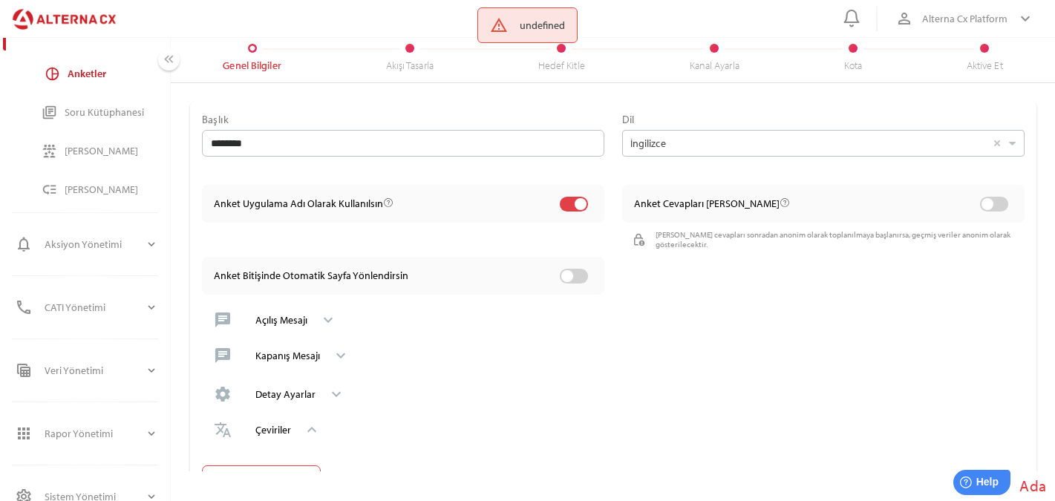
click at [414, 70] on div "Akışı Tasarla" at bounding box center [410, 65] width 48 height 13
click at [413, 70] on div "Akışı Tasarla" at bounding box center [410, 65] width 48 height 13
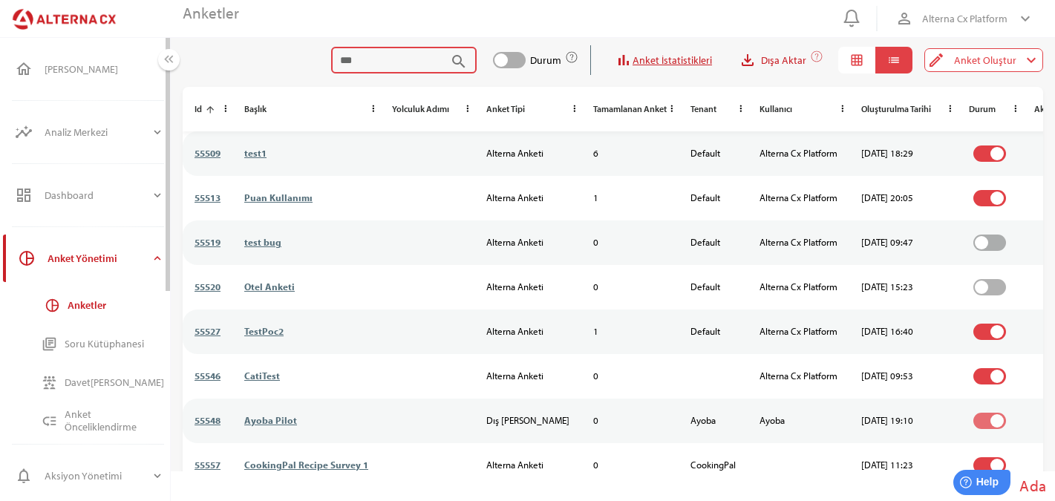
click at [385, 64] on input "search" at bounding box center [392, 60] width 105 height 27
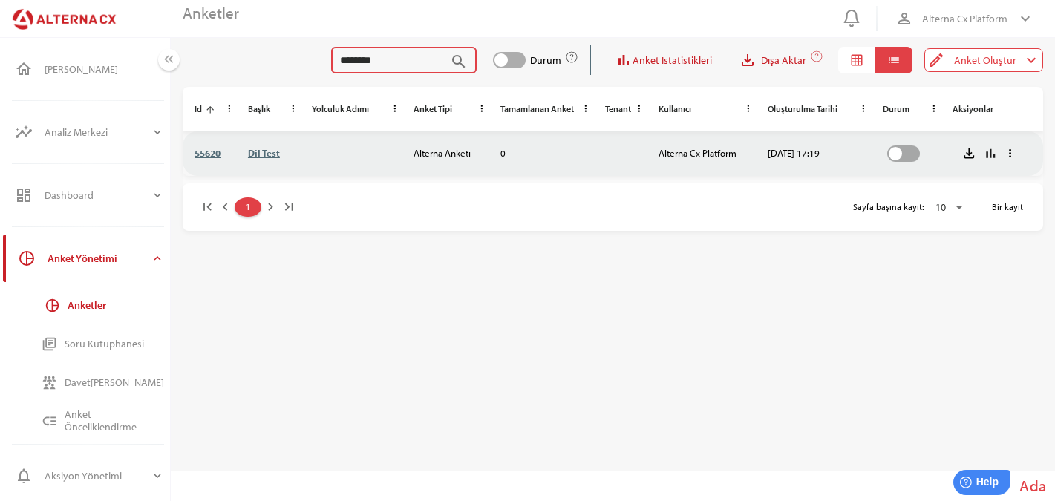
type input "********"
click at [263, 146] on td "Dil Test" at bounding box center [268, 153] width 64 height 45
click at [263, 149] on link "Dil Test" at bounding box center [264, 153] width 32 height 12
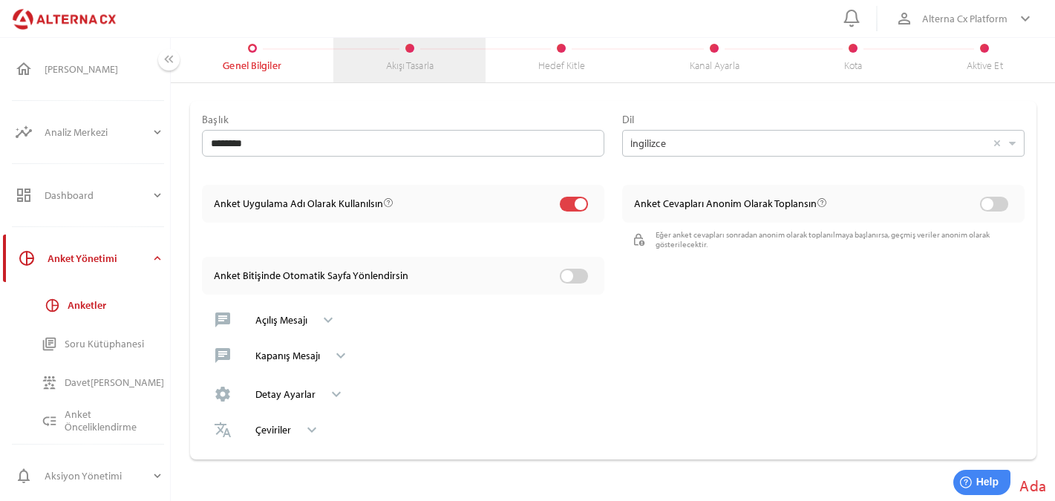
click at [414, 39] on div "Akışı Tasarla" at bounding box center [409, 57] width 152 height 49
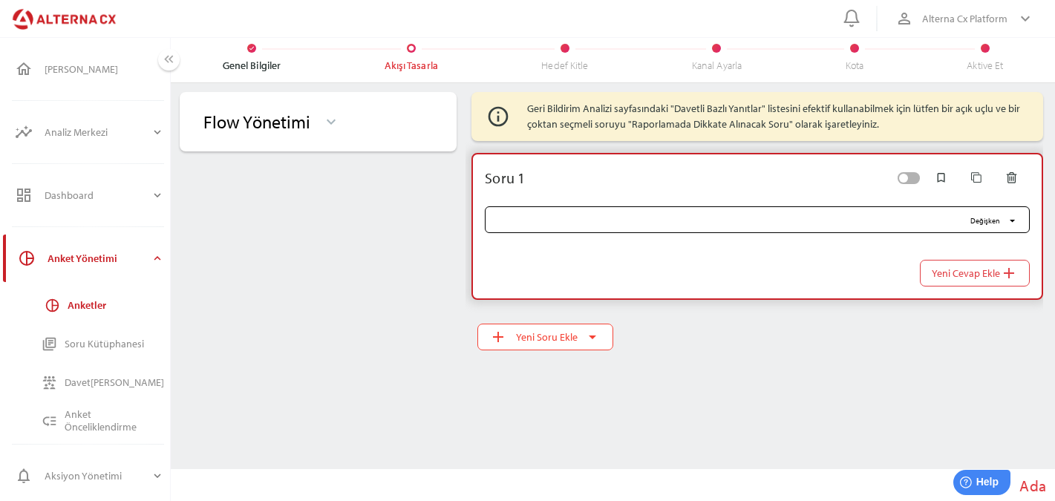
click at [623, 223] on input "Değişken arrow_drop_down" at bounding box center [729, 219] width 470 height 27
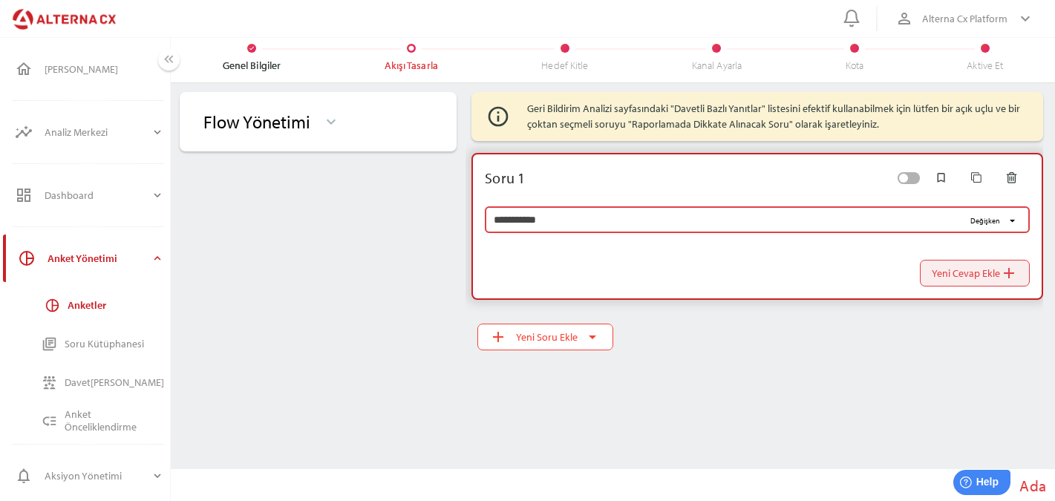
type input "**********"
click at [994, 279] on span "Yeni Cevap Ekle add" at bounding box center [975, 273] width 86 height 21
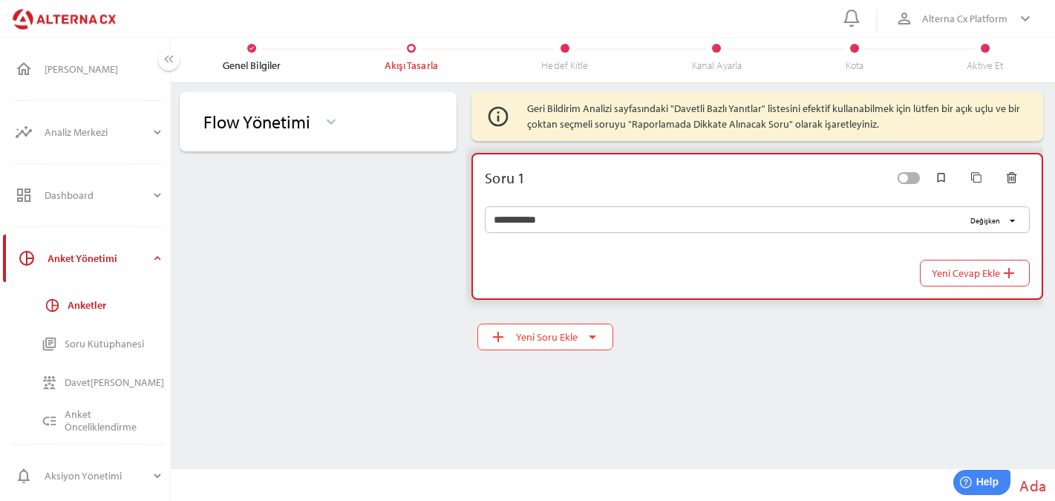
scroll to position [38, 0]
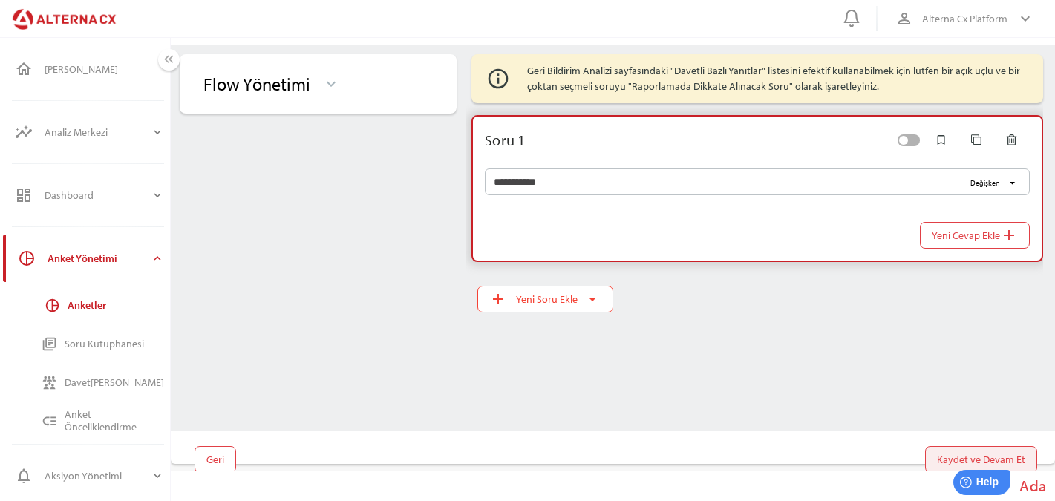
click at [1000, 456] on span "Kaydet ve Devam Et" at bounding box center [981, 460] width 88 height 18
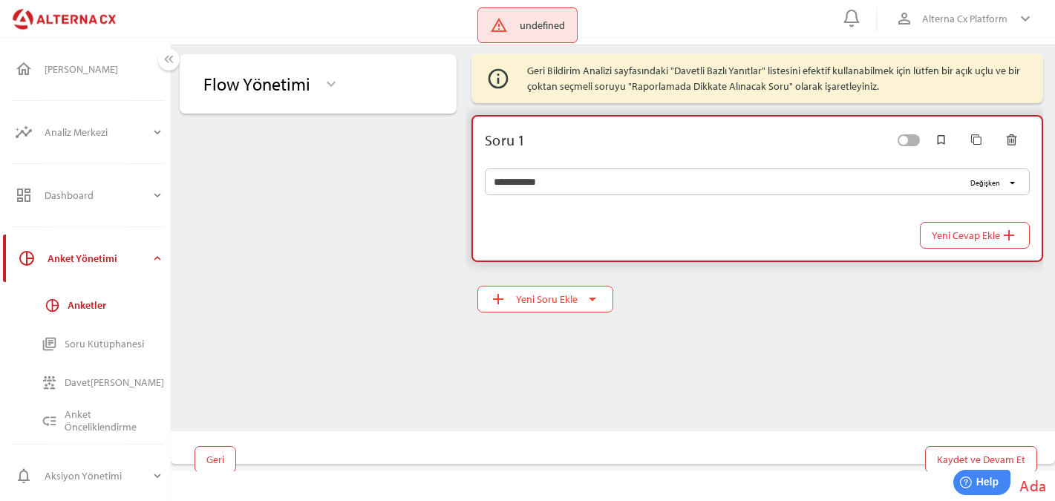
scroll to position [0, 0]
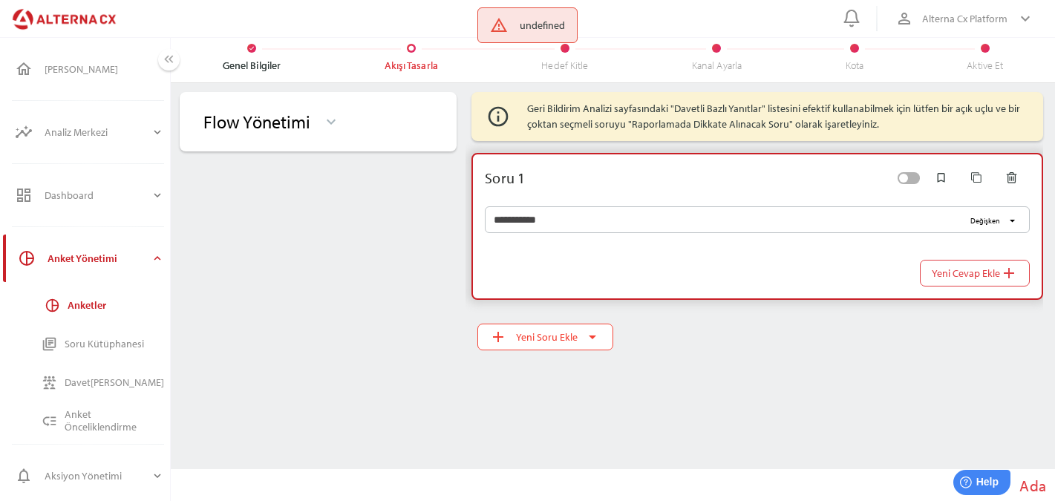
click at [313, 108] on div "Flow Yönetimi keyboard_arrow_down" at bounding box center [318, 122] width 253 height 36
